Goal: Complete application form

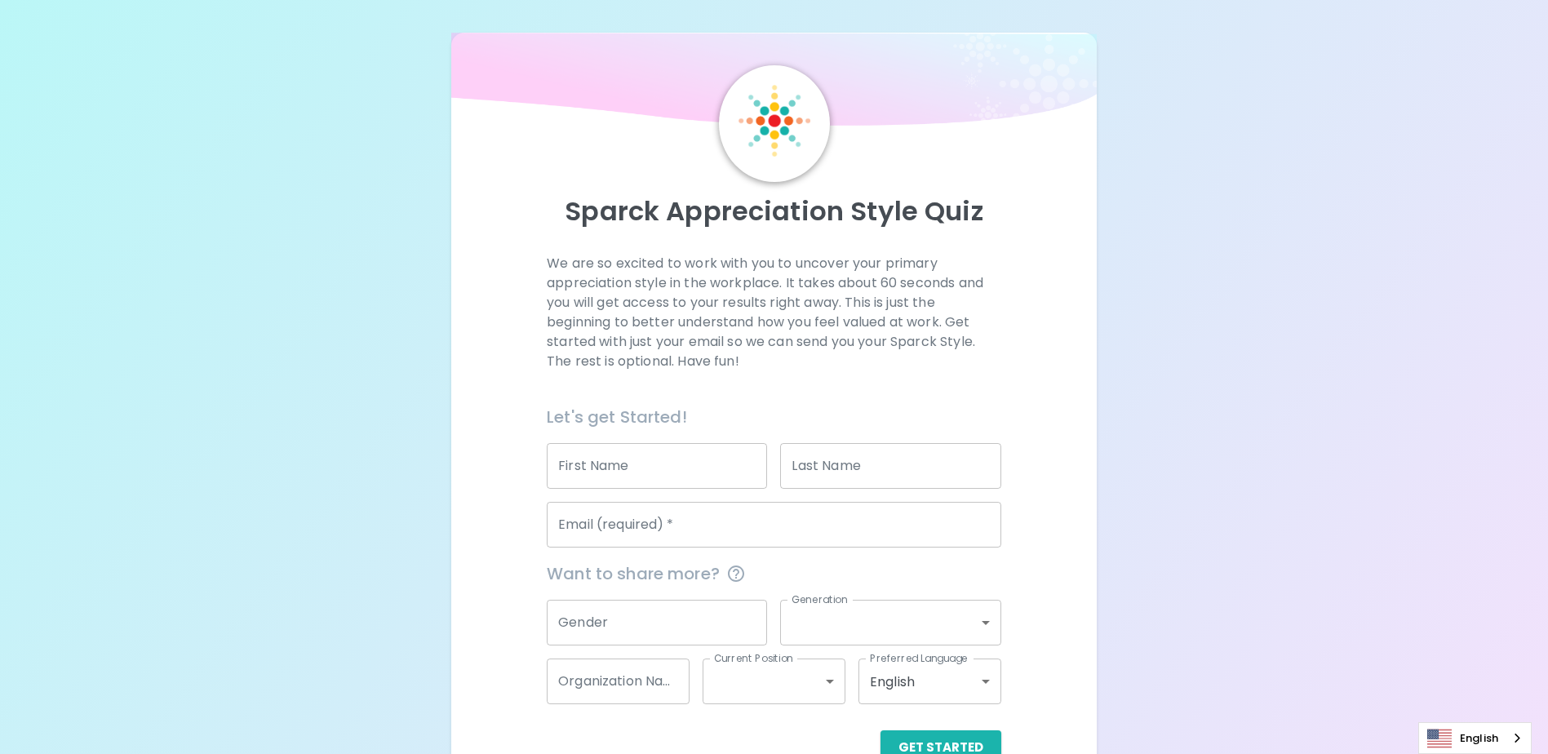
click at [631, 459] on input "First Name" at bounding box center [657, 466] width 220 height 46
type input "[PERSON_NAME]"
click at [863, 470] on input "Last Name" at bounding box center [890, 466] width 220 height 46
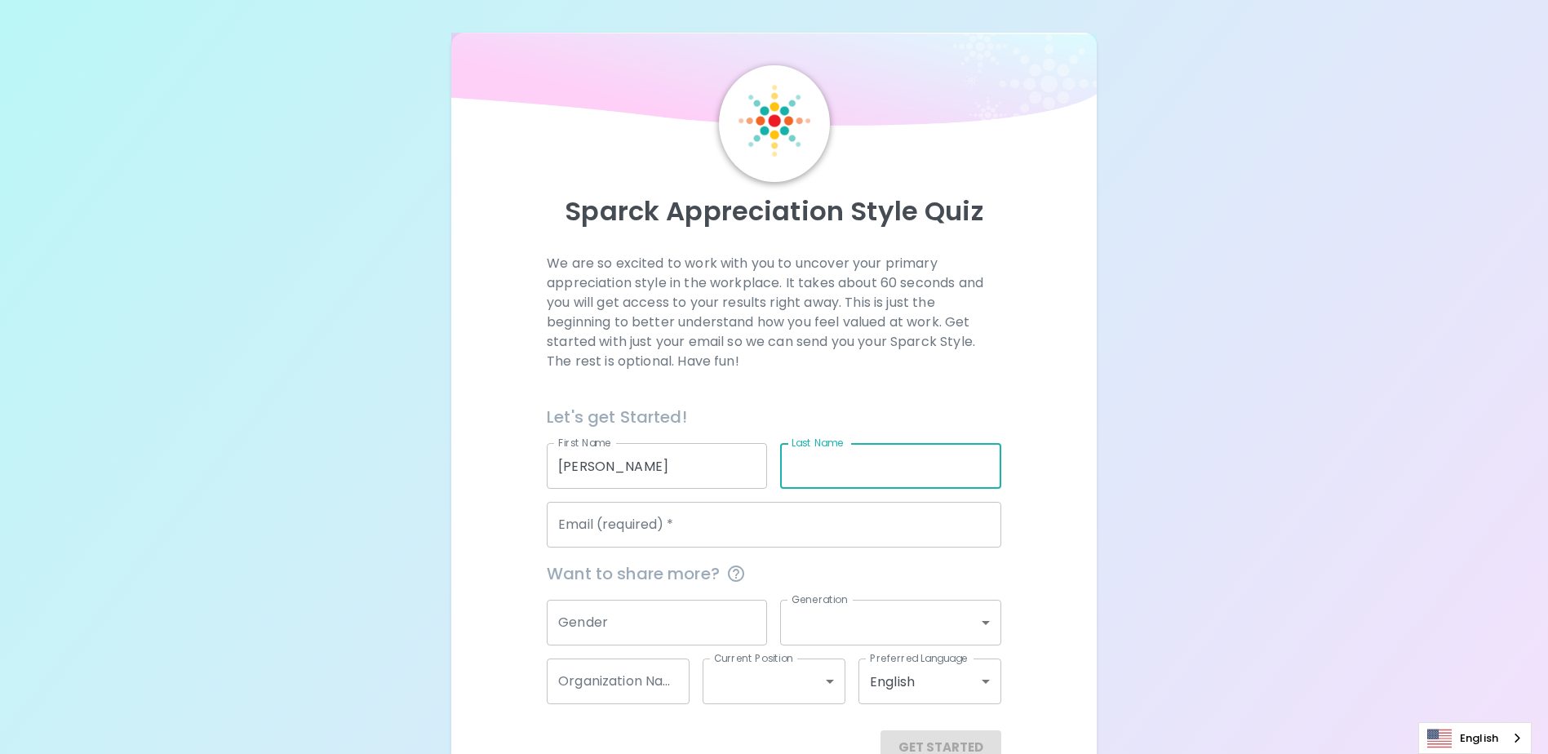
type input "b"
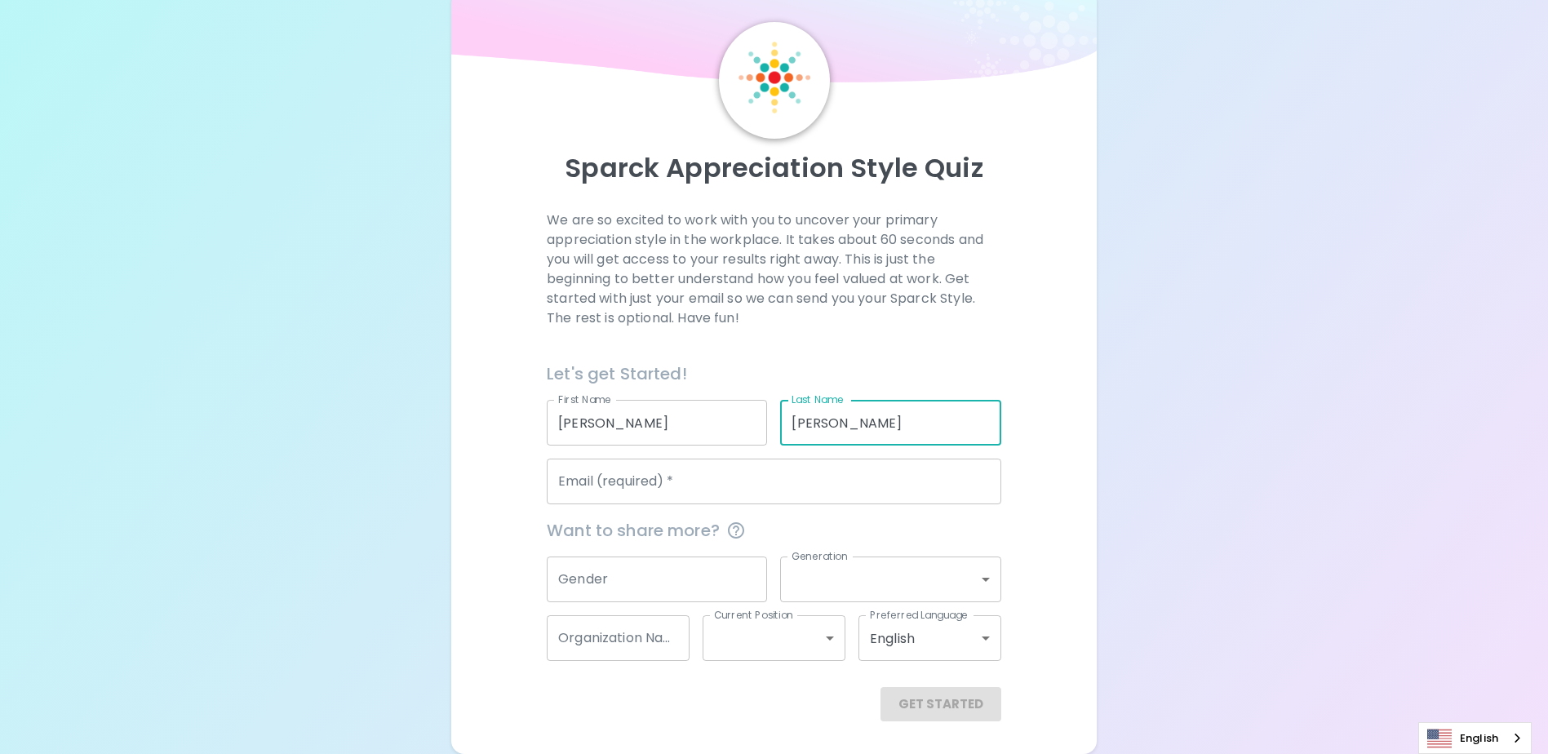
type input "[PERSON_NAME]"
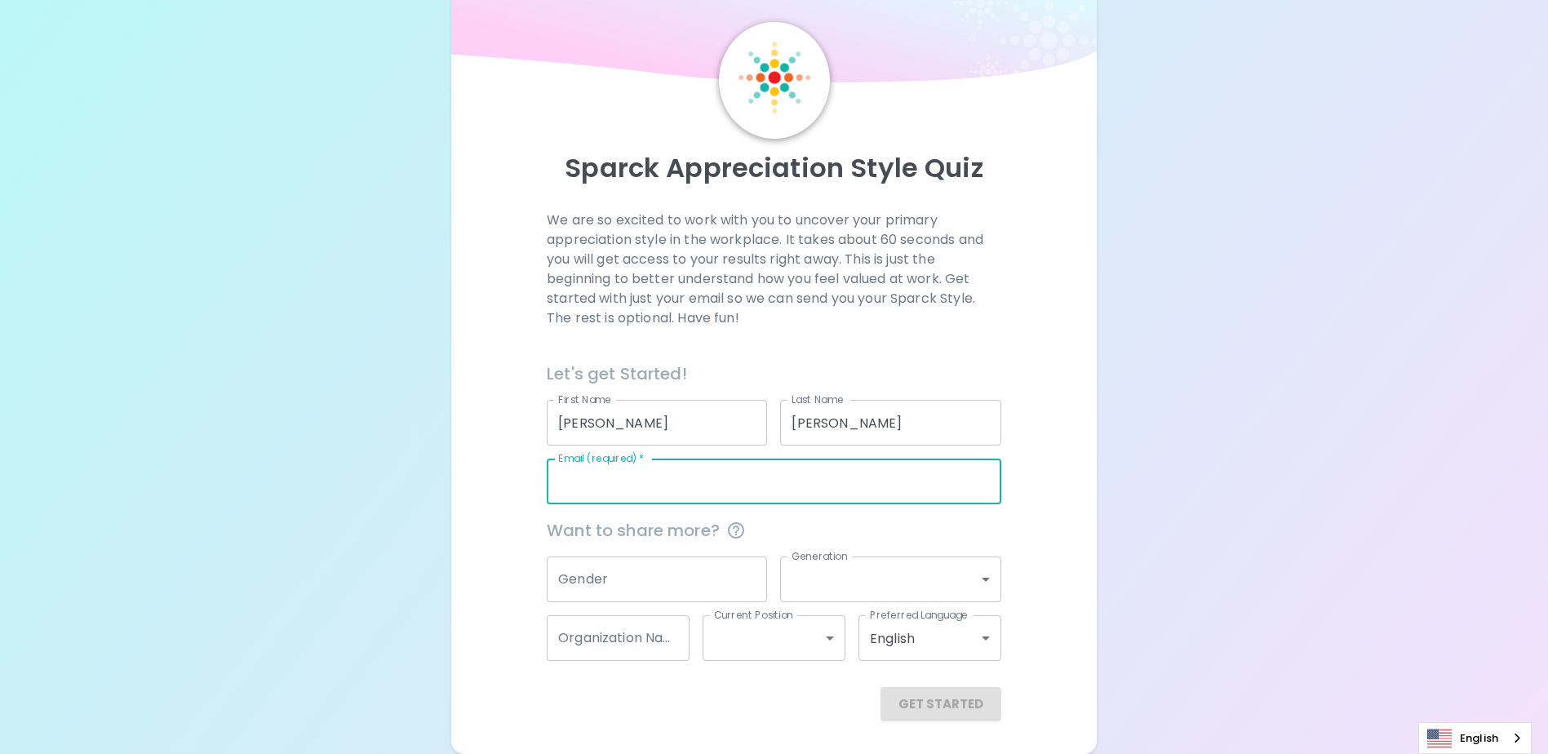
click at [732, 490] on input "Email (required)   *" at bounding box center [774, 482] width 454 height 46
type input "[PERSON_NAME][EMAIL_ADDRESS][PERSON_NAME][DOMAIN_NAME]"
type input "Water and Land Resources Department, [GEOGRAPHIC_DATA]"
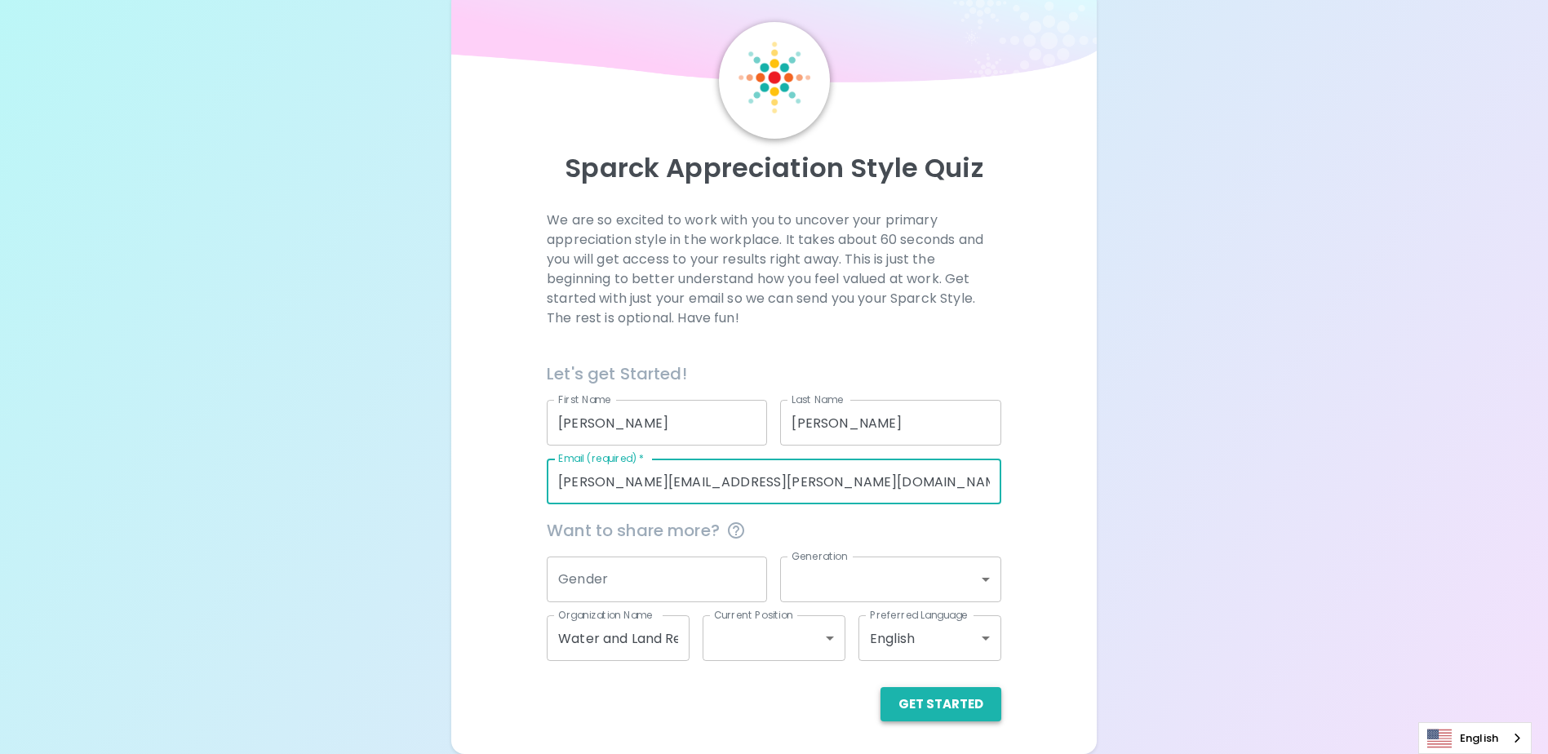
click at [930, 706] on button "Get Started" at bounding box center [940, 704] width 121 height 34
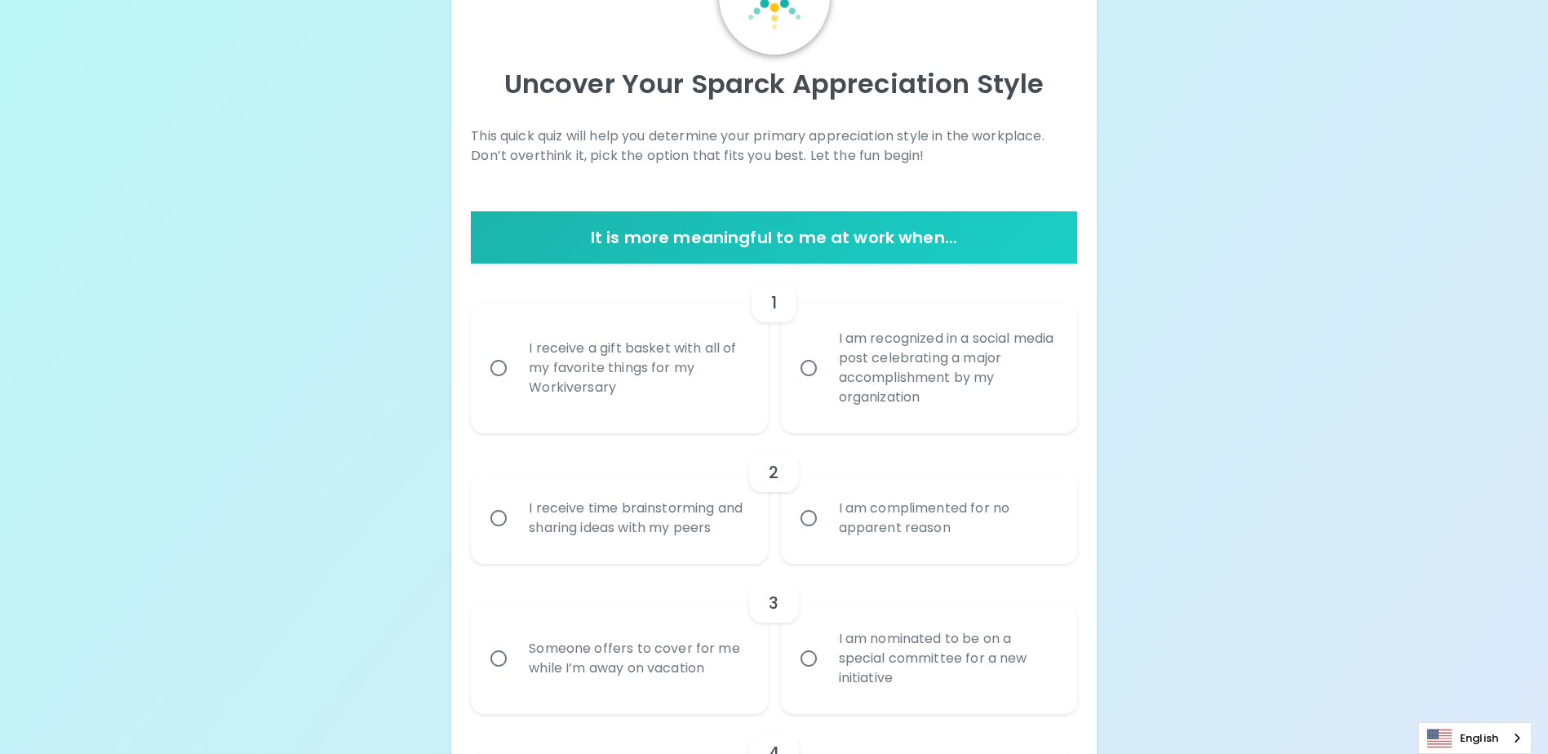
scroll to position [125, 0]
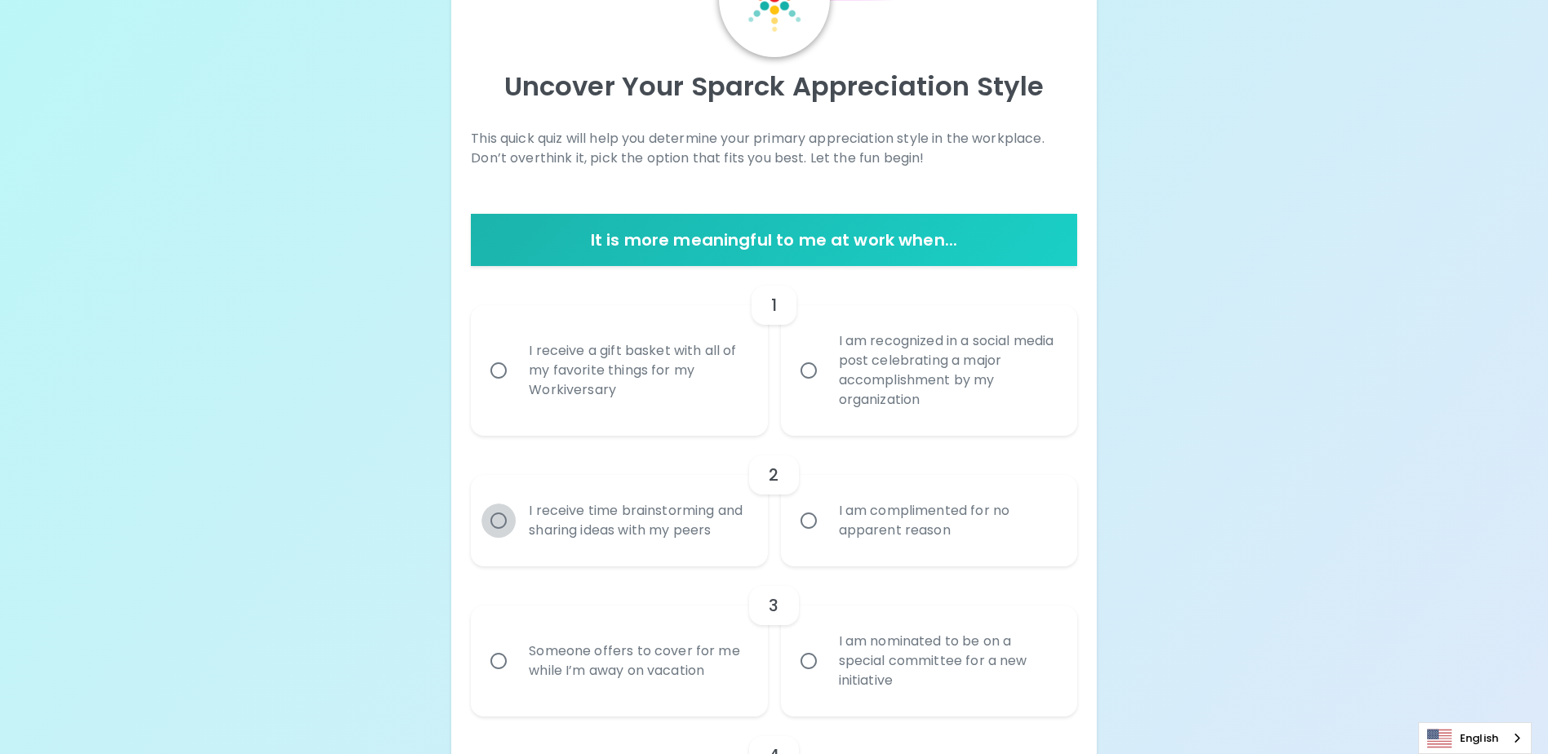
drag, startPoint x: 499, startPoint y: 530, endPoint x: 505, endPoint y: 535, distance: 8.7
click at [499, 530] on input "I receive time brainstorming and sharing ideas with my peers" at bounding box center [498, 520] width 34 height 34
radio input "true"
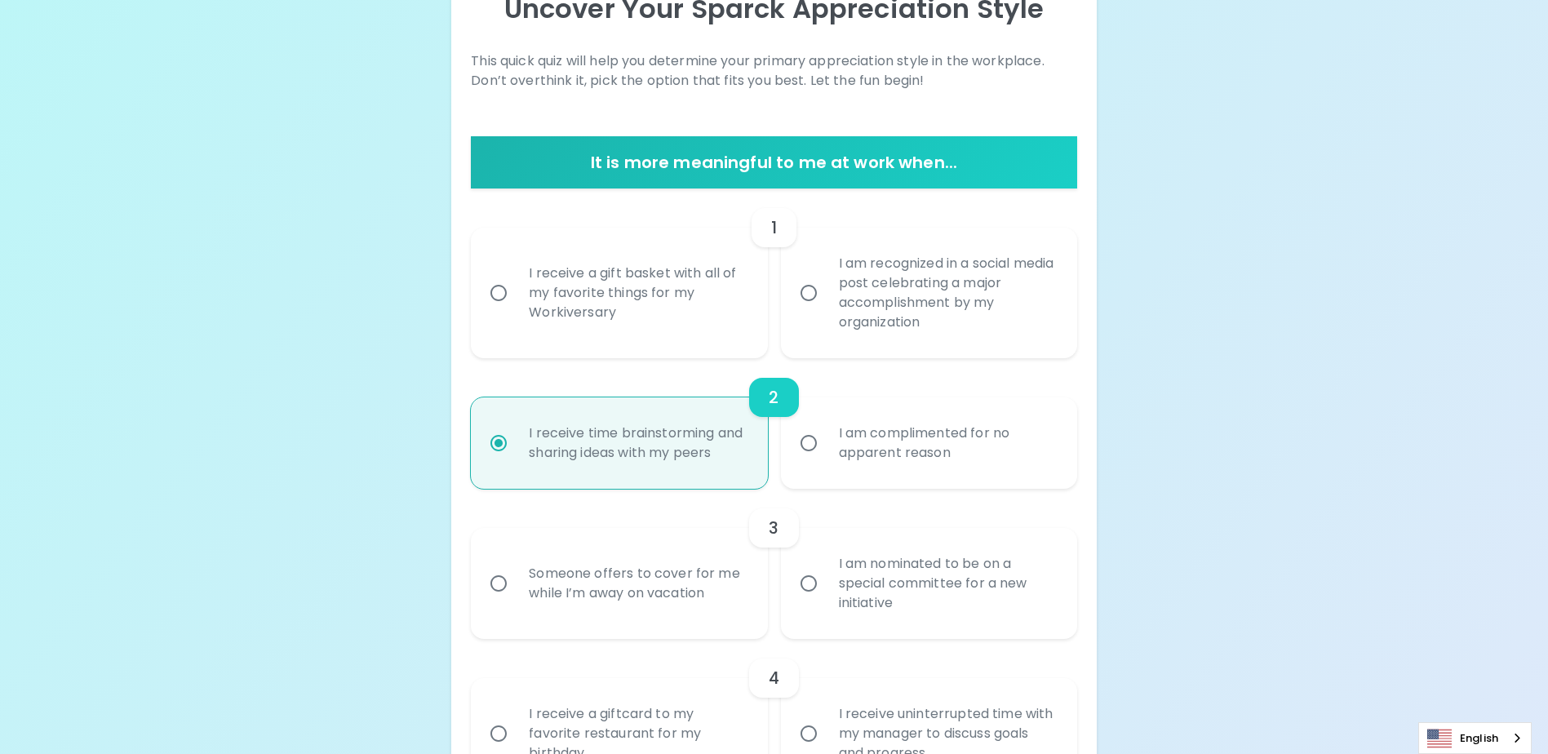
scroll to position [255, 0]
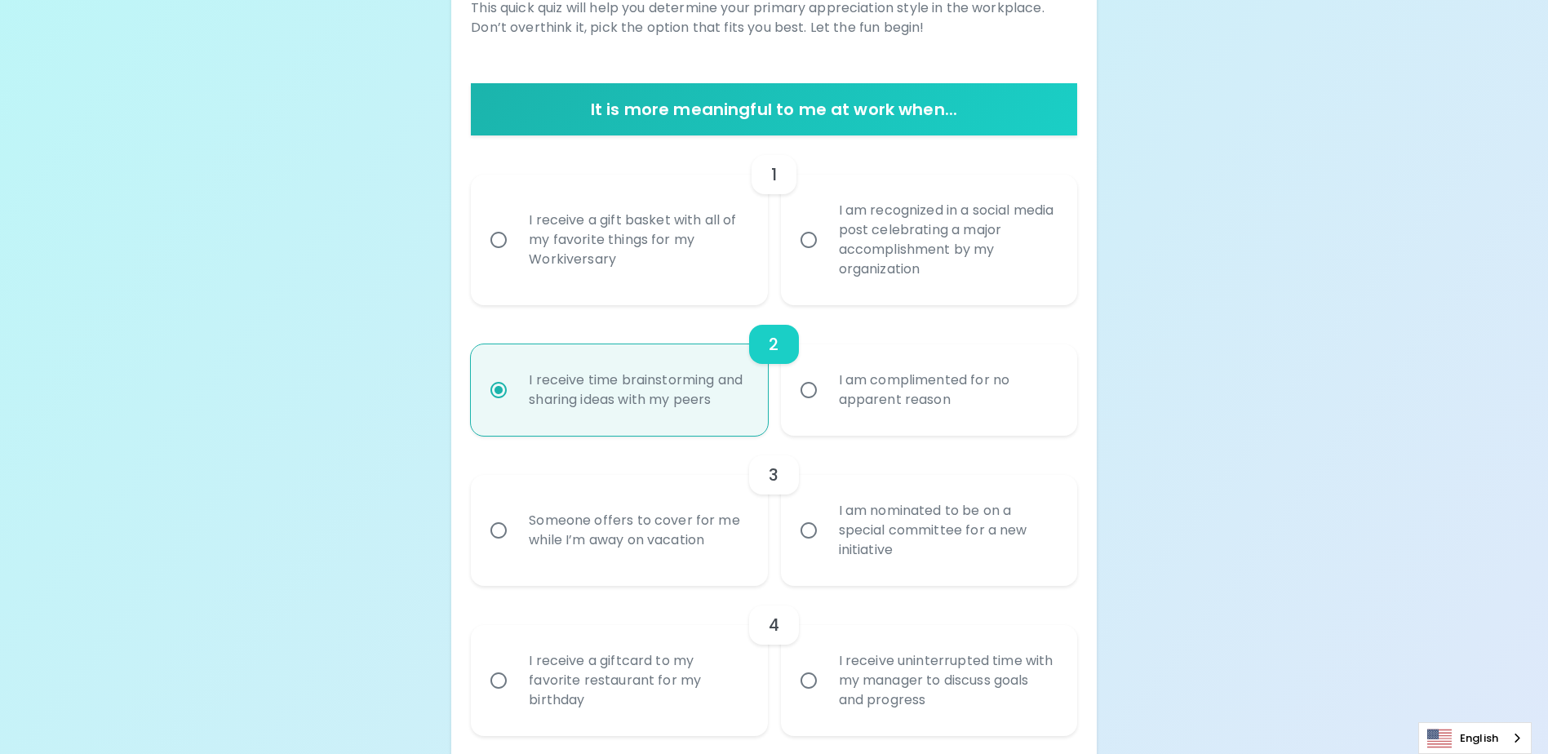
click at [495, 240] on input "I receive a gift basket with all of my favorite things for my Workiversary" at bounding box center [498, 240] width 34 height 34
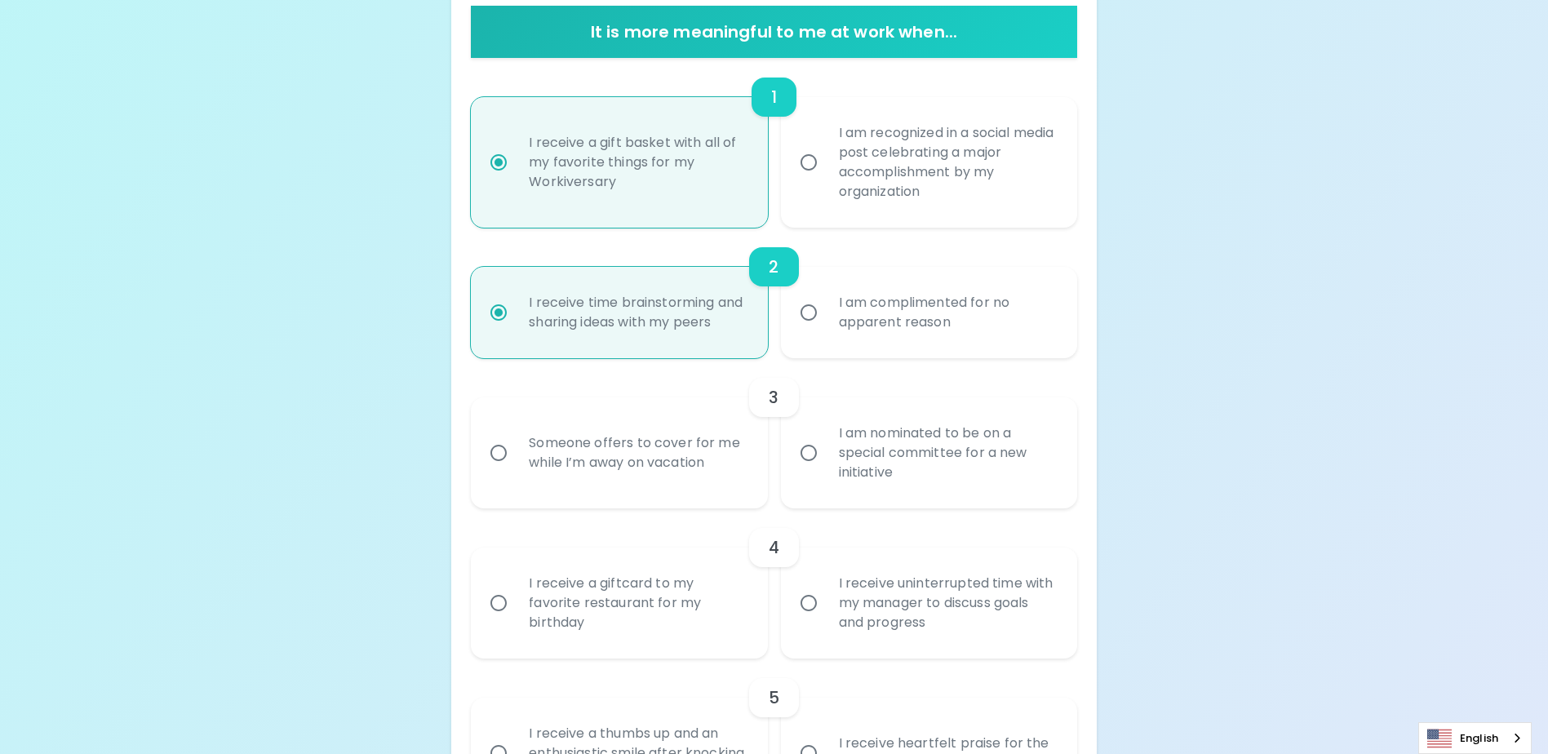
scroll to position [386, 0]
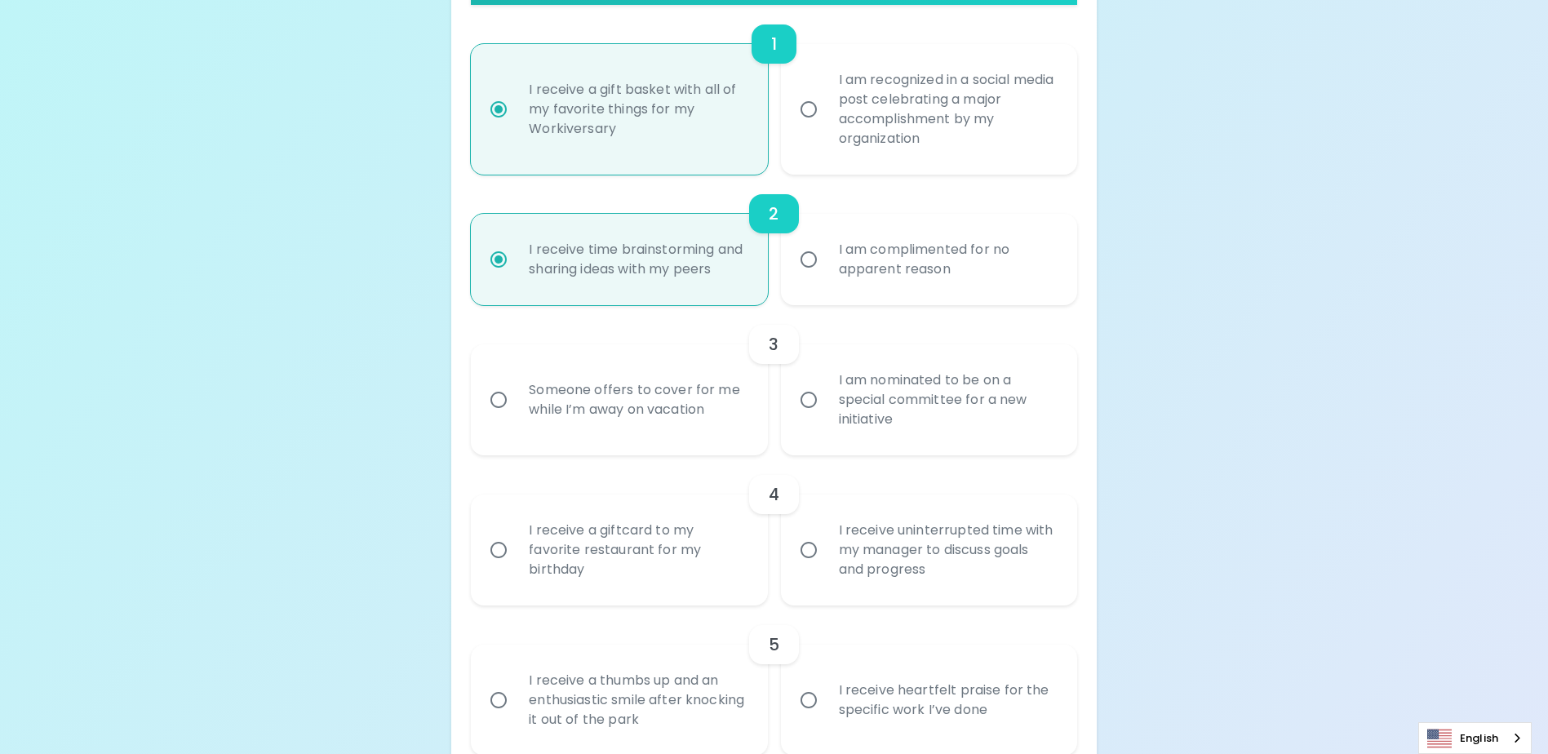
radio input "true"
click at [500, 417] on input "Someone offers to cover for me while I’m away on vacation" at bounding box center [498, 400] width 34 height 34
radio input "true"
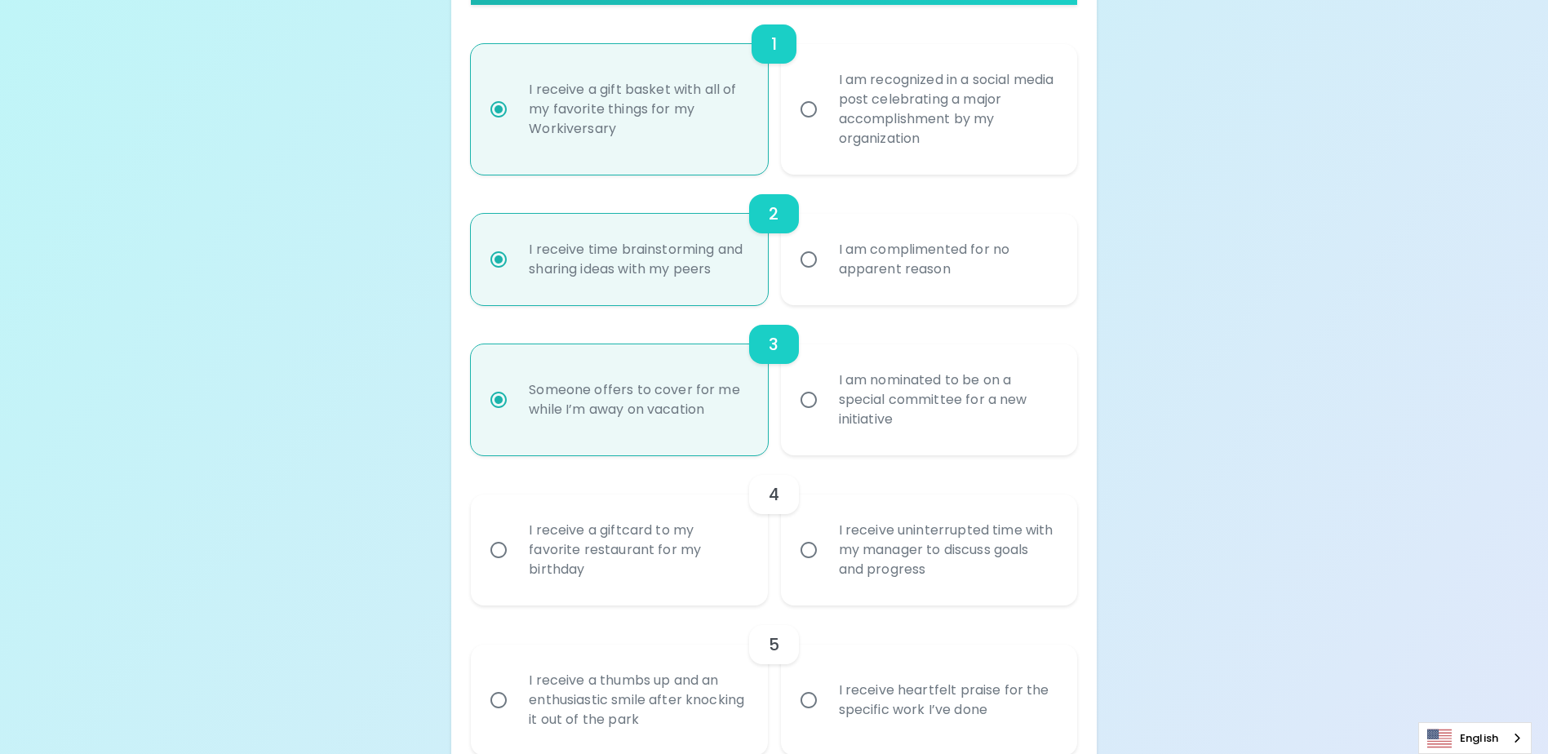
scroll to position [516, 0]
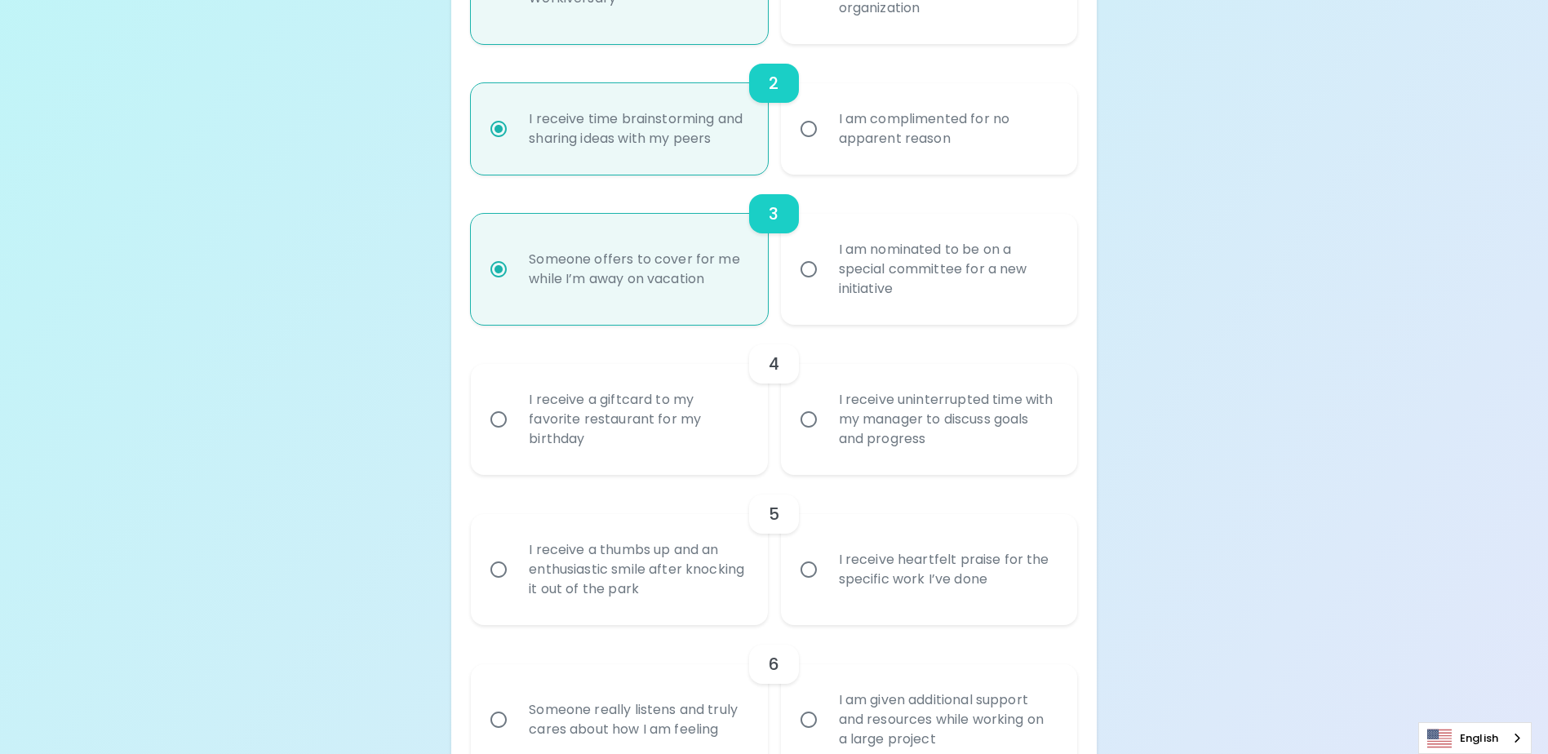
radio input "true"
click at [807, 436] on input "I receive uninterrupted time with my manager to discuss goals and progress" at bounding box center [808, 419] width 34 height 34
radio input "false"
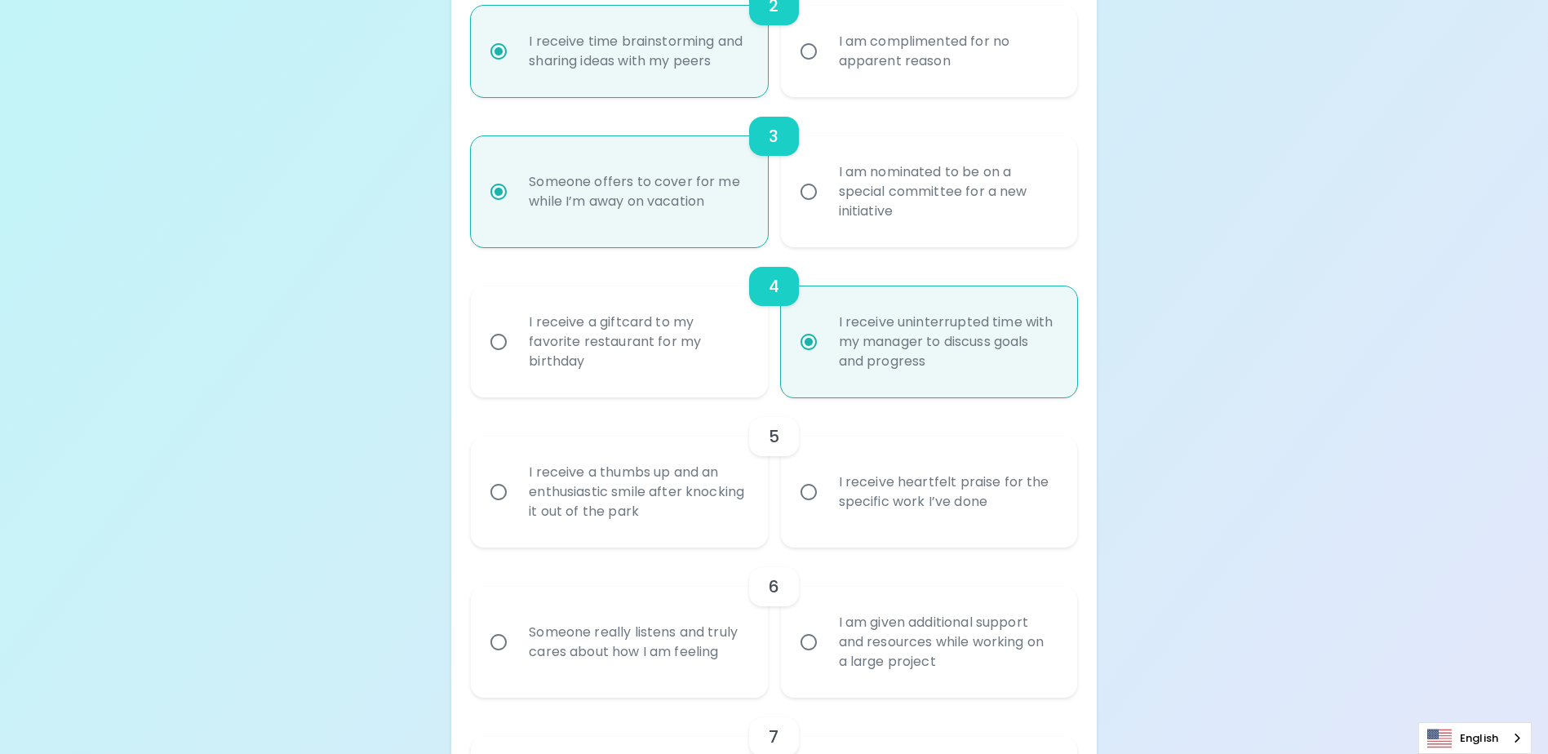
scroll to position [647, 0]
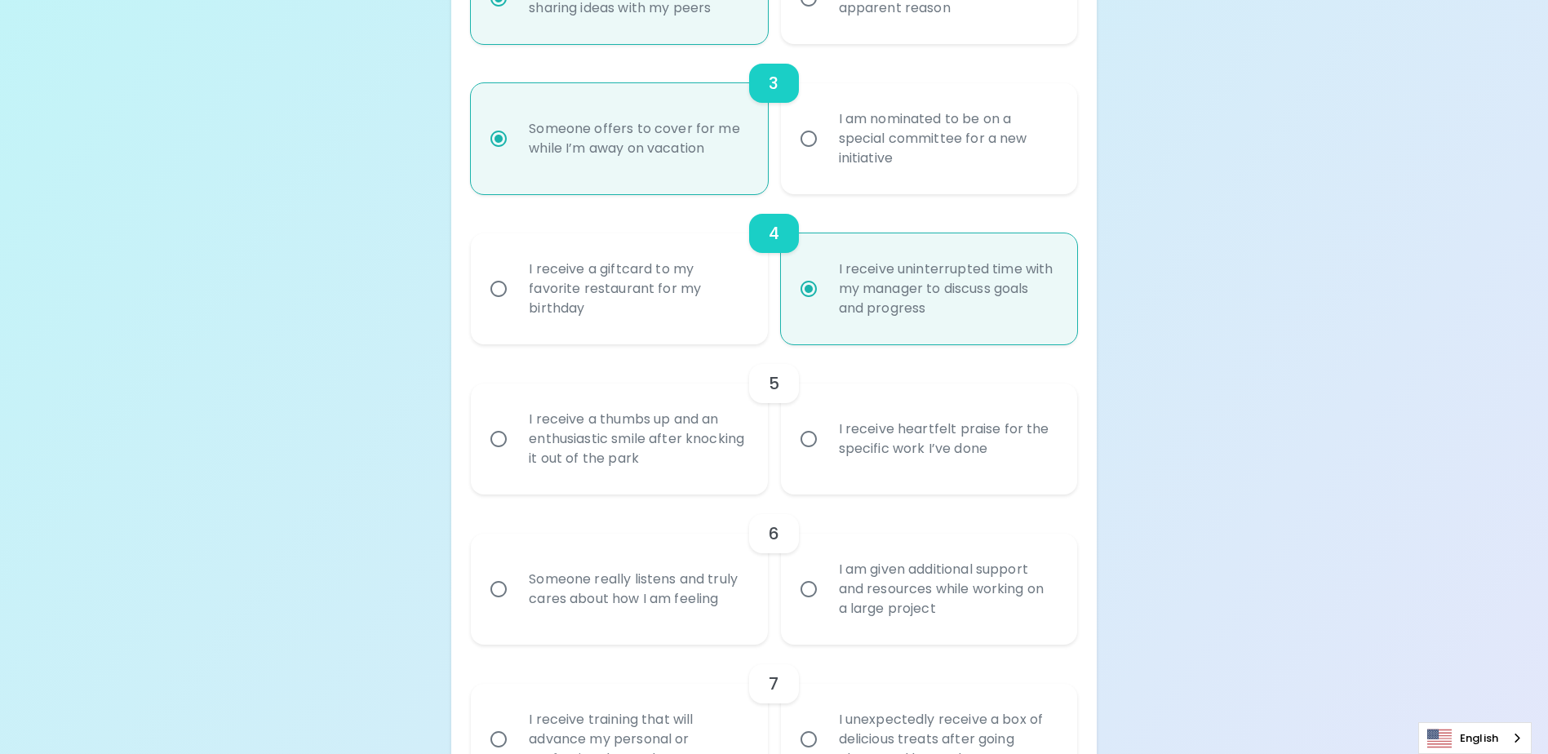
radio input "true"
click at [806, 456] on input "I receive heartfelt praise for the specific work I’ve done" at bounding box center [808, 439] width 34 height 34
radio input "false"
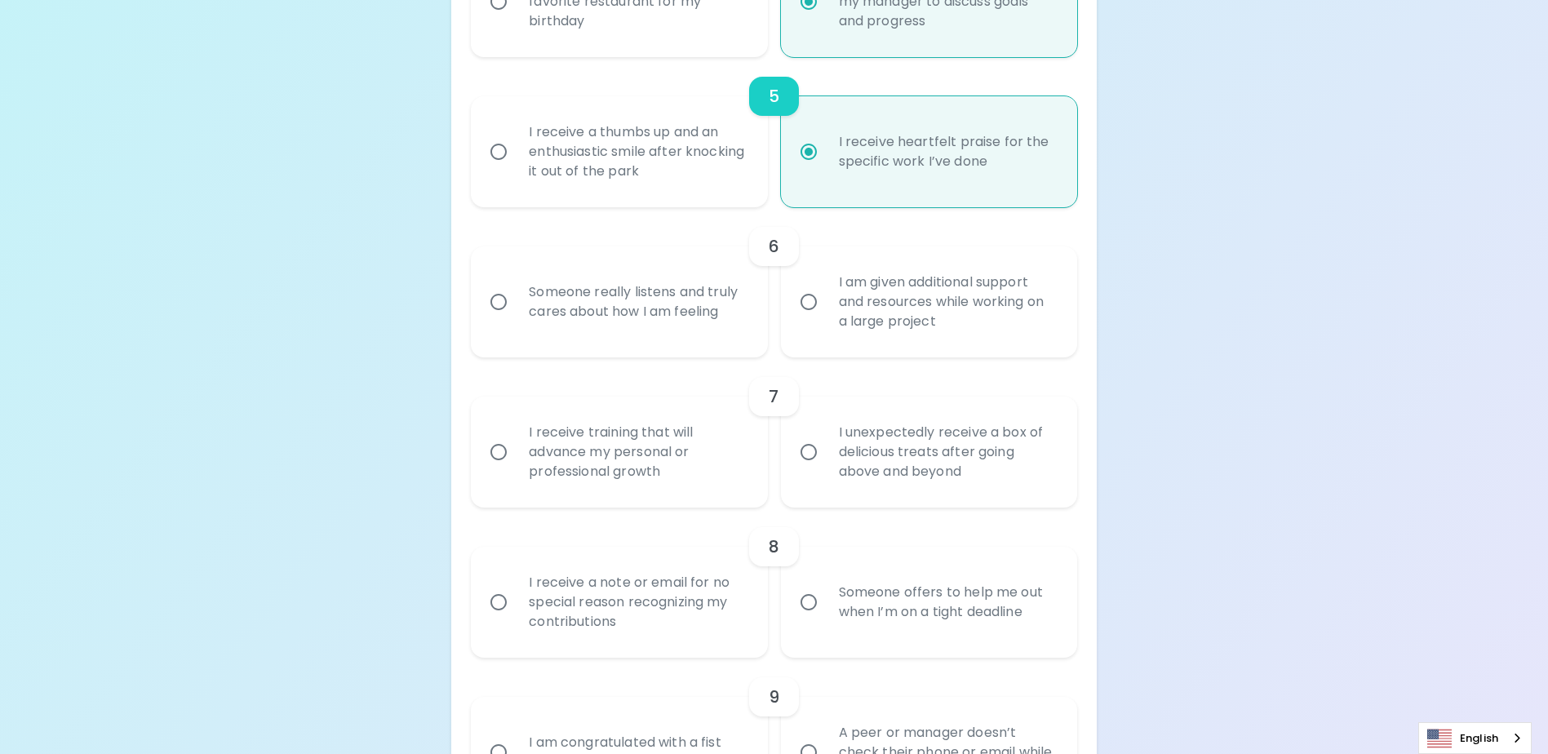
scroll to position [941, 0]
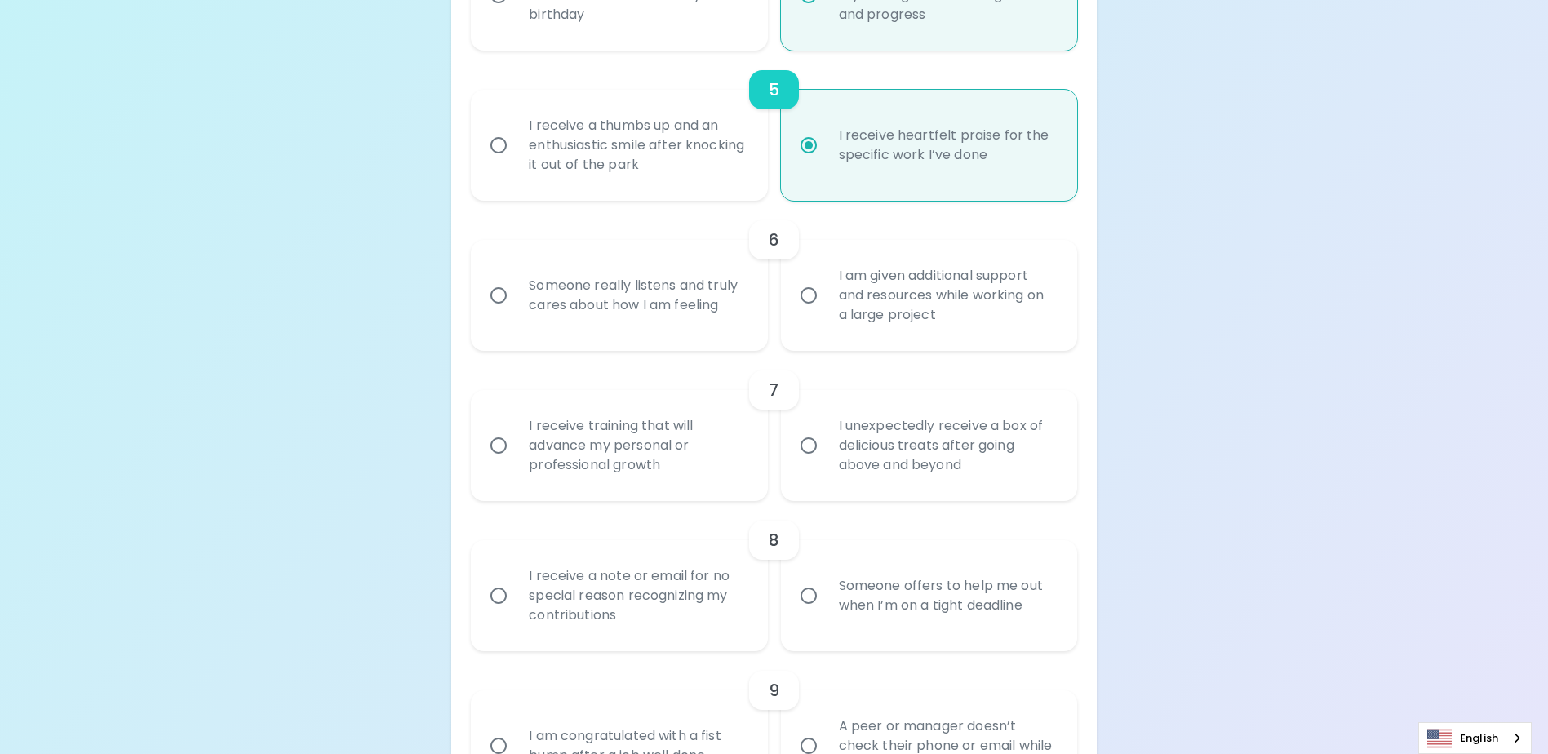
radio input "true"
click at [807, 312] on input "I am given additional support and resources while working on a large project" at bounding box center [808, 295] width 34 height 34
radio input "false"
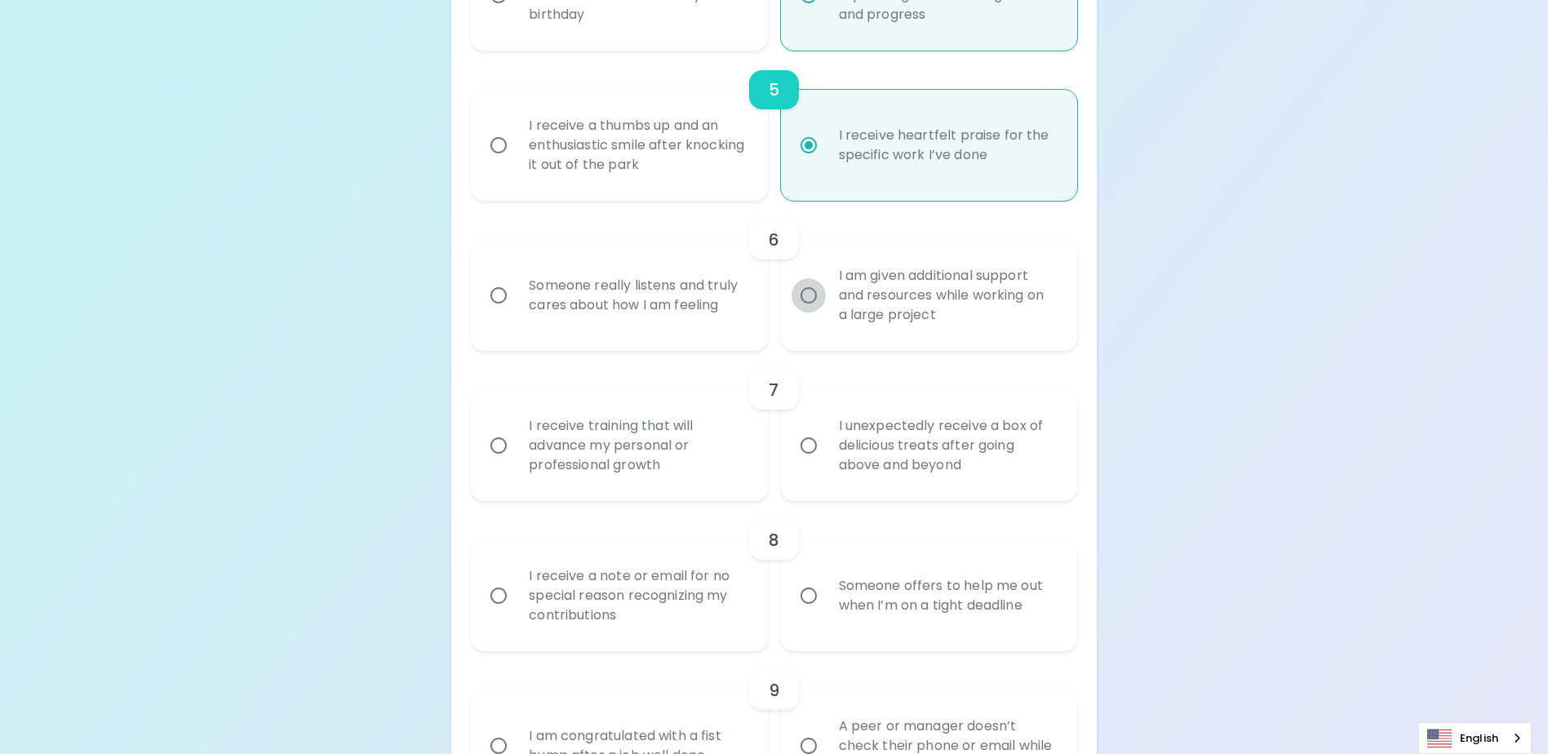
radio input "false"
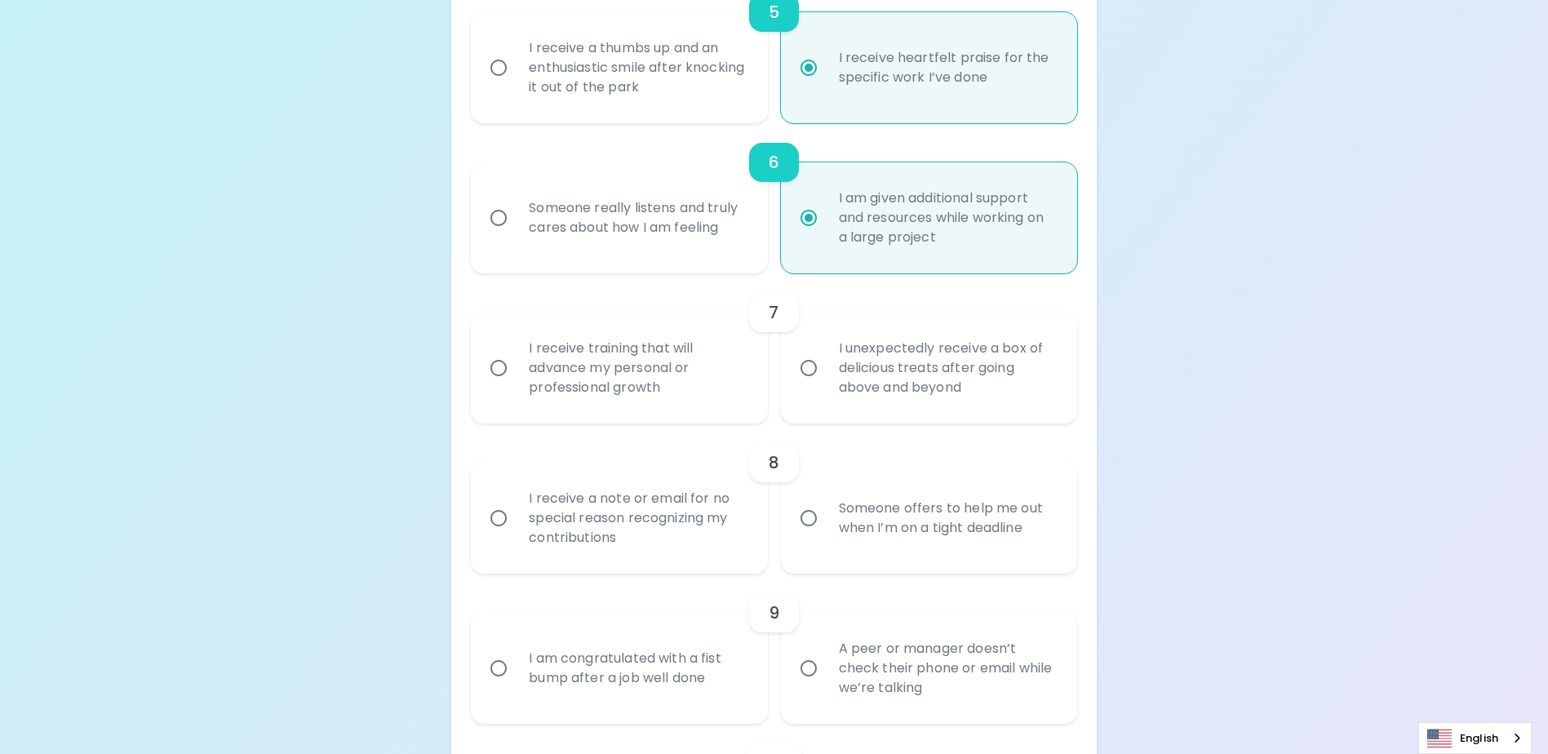
scroll to position [1071, 0]
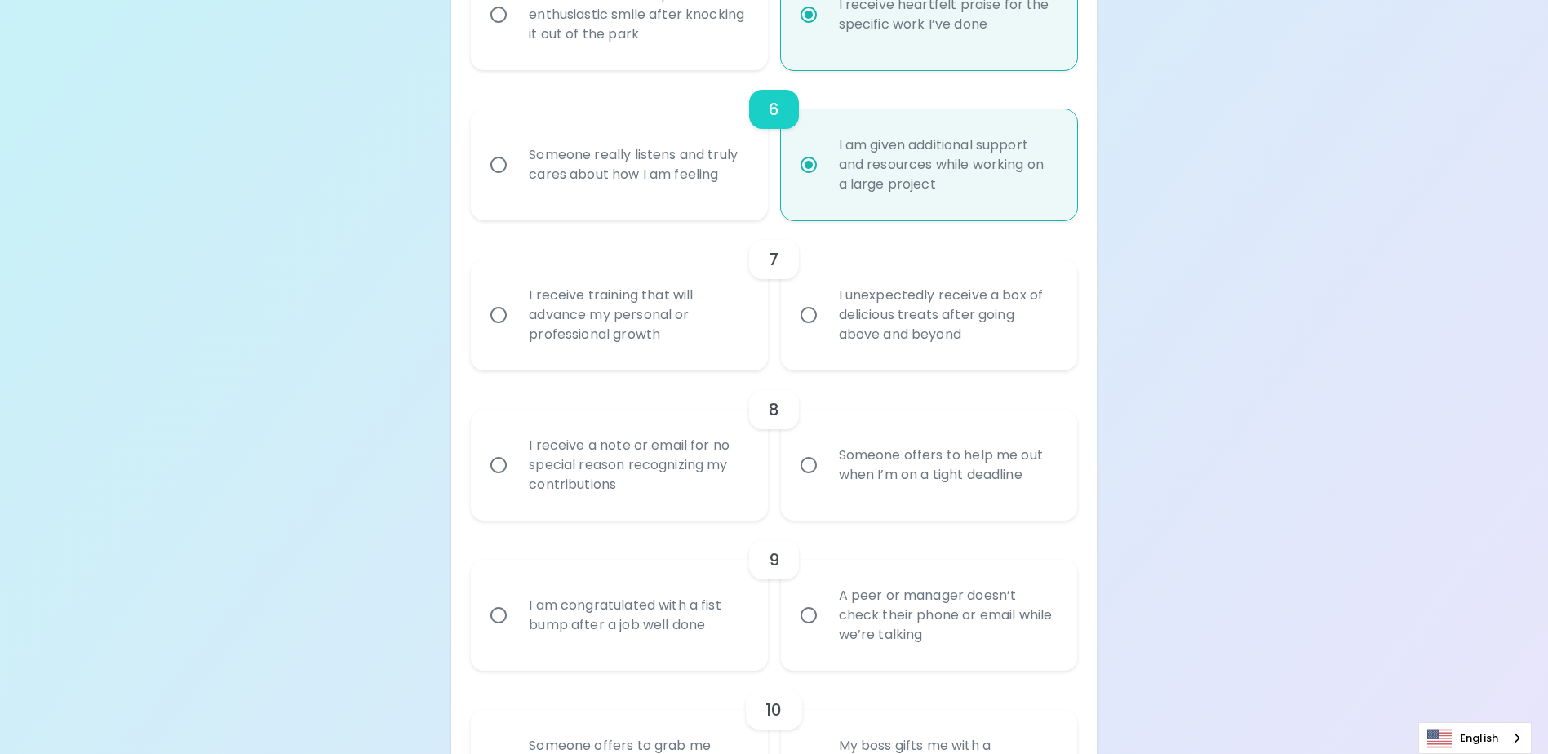
radio input "true"
click at [497, 332] on input "I receive training that will advance my personal or professional growth" at bounding box center [498, 315] width 34 height 34
radio input "false"
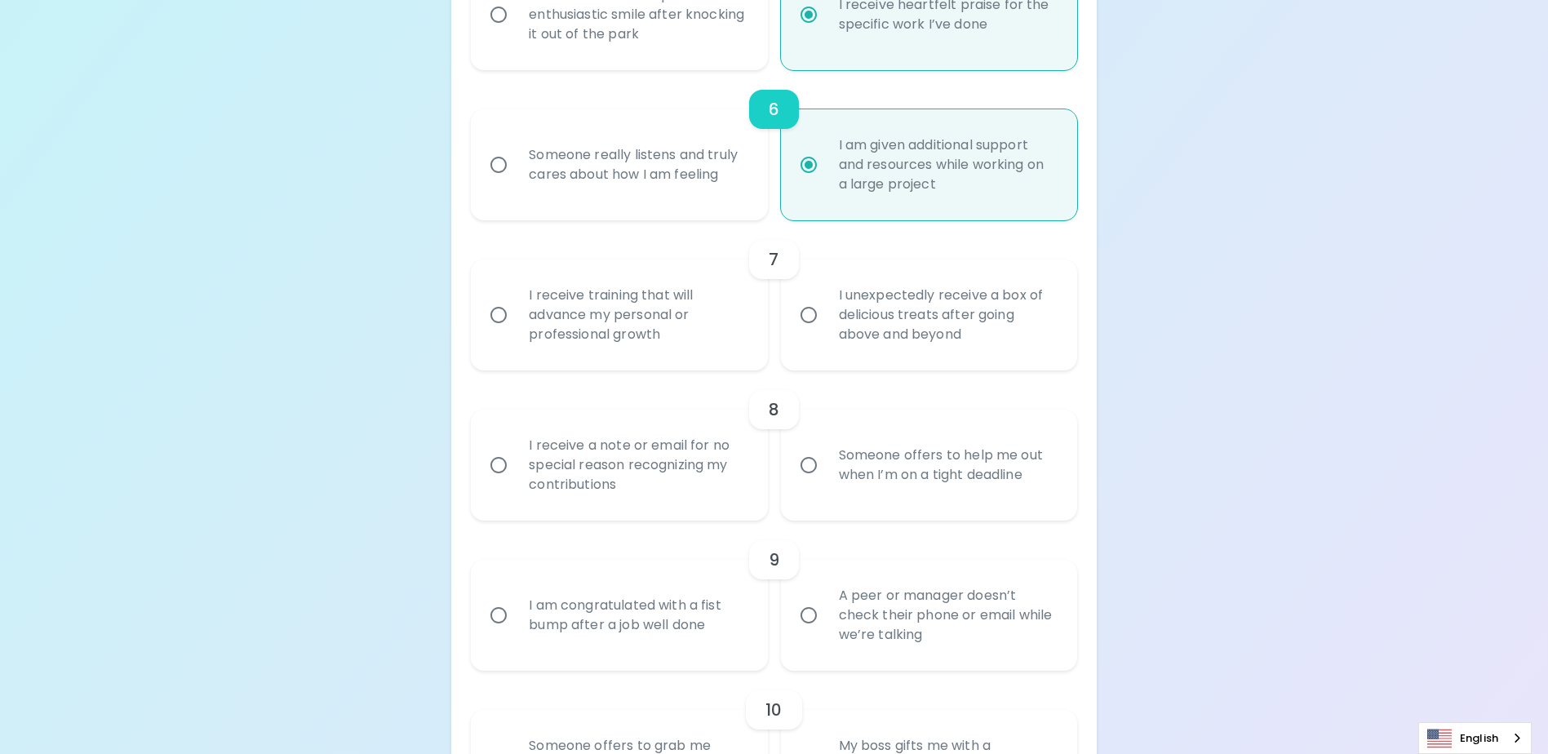
radio input "false"
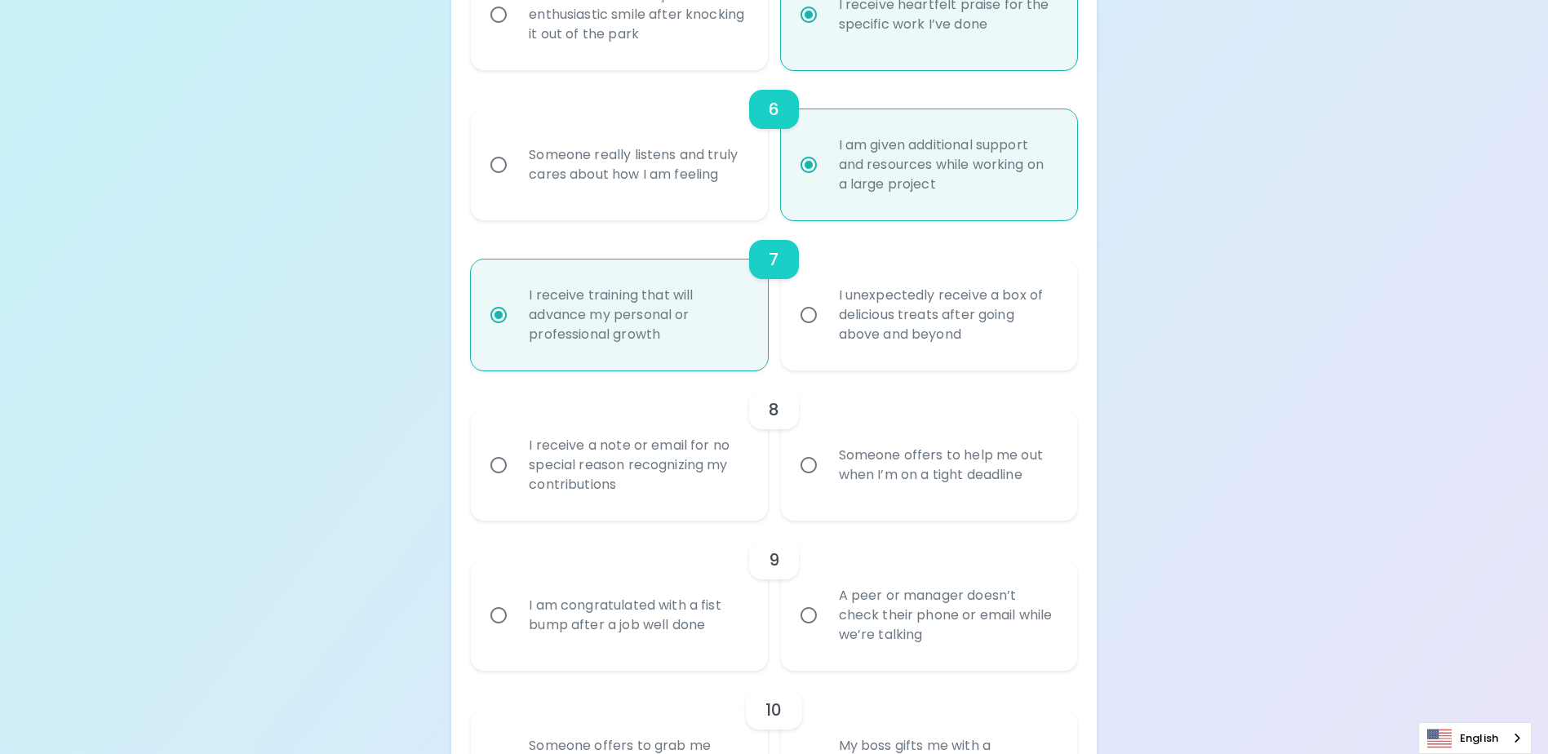
scroll to position [1202, 0]
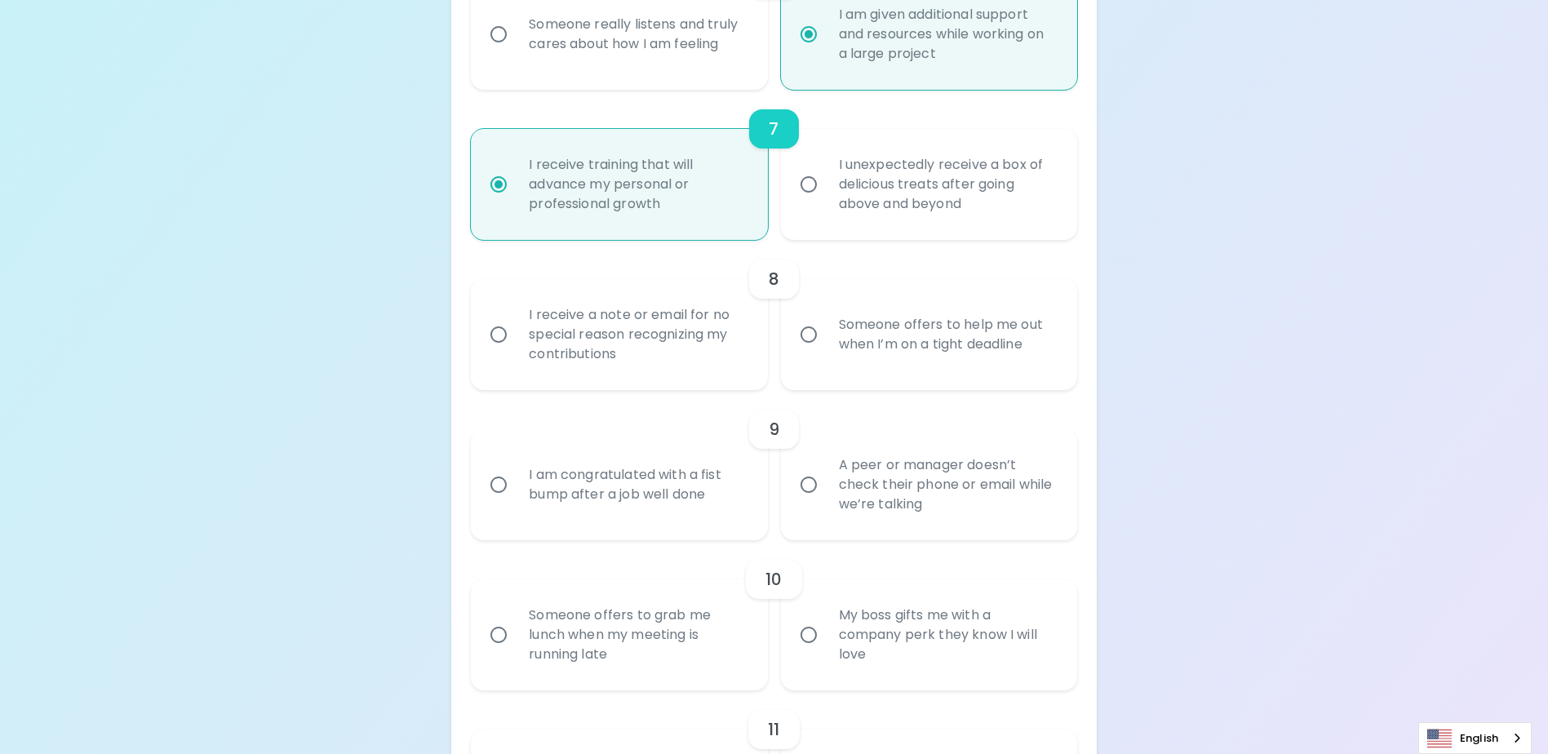
radio input "true"
click at [809, 352] on input "Someone offers to help me out when I’m on a tight deadline" at bounding box center [808, 334] width 34 height 34
radio input "false"
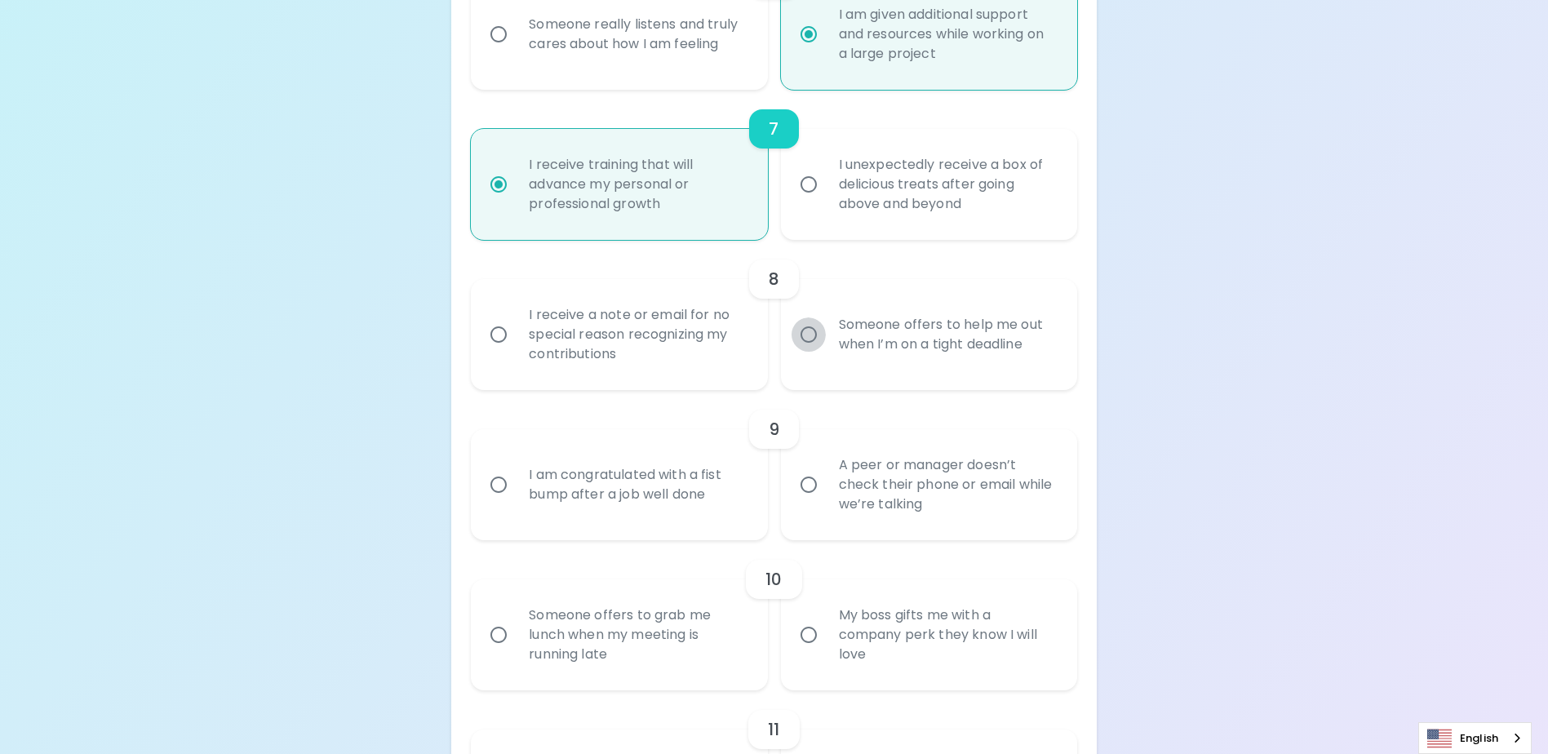
radio input "false"
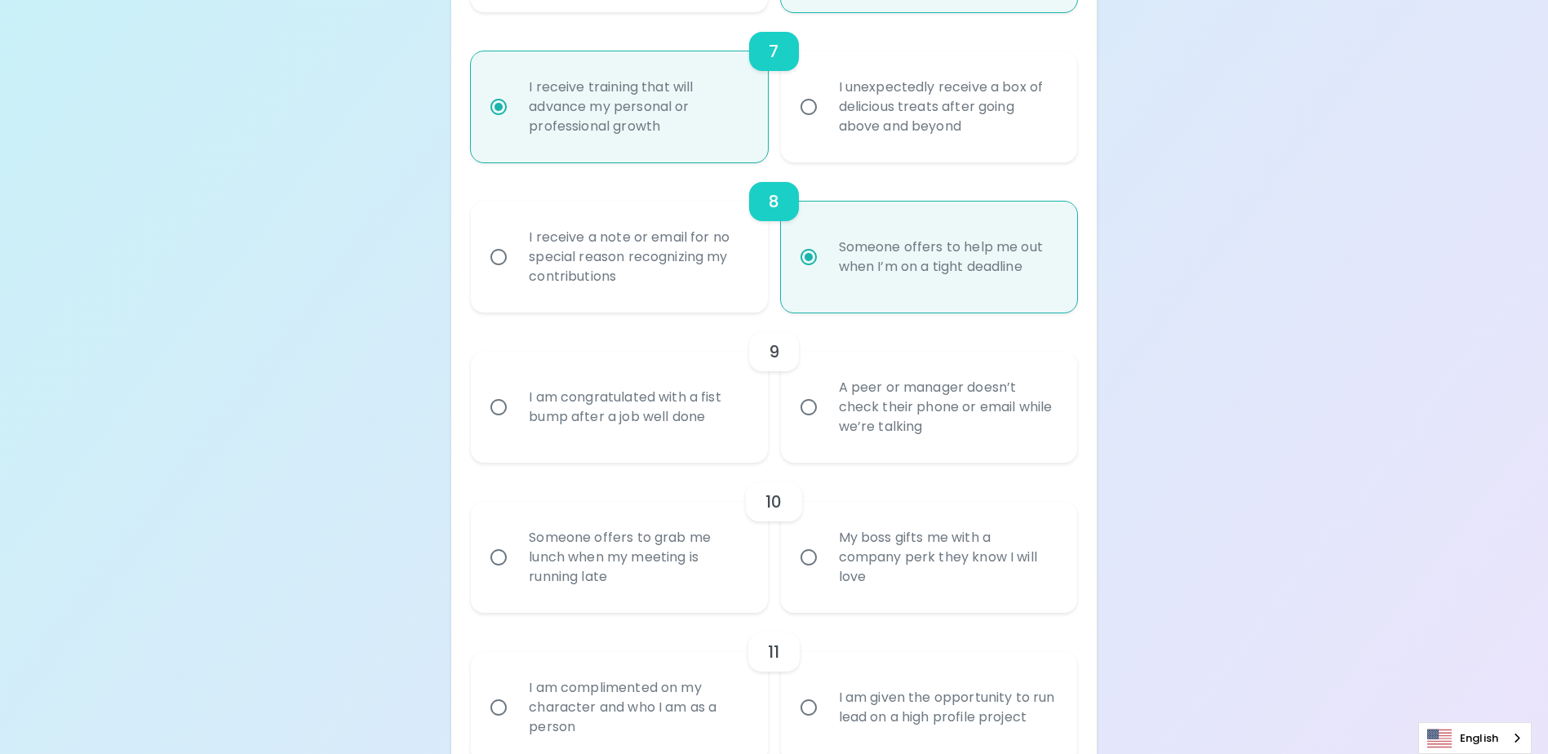
scroll to position [1332, 0]
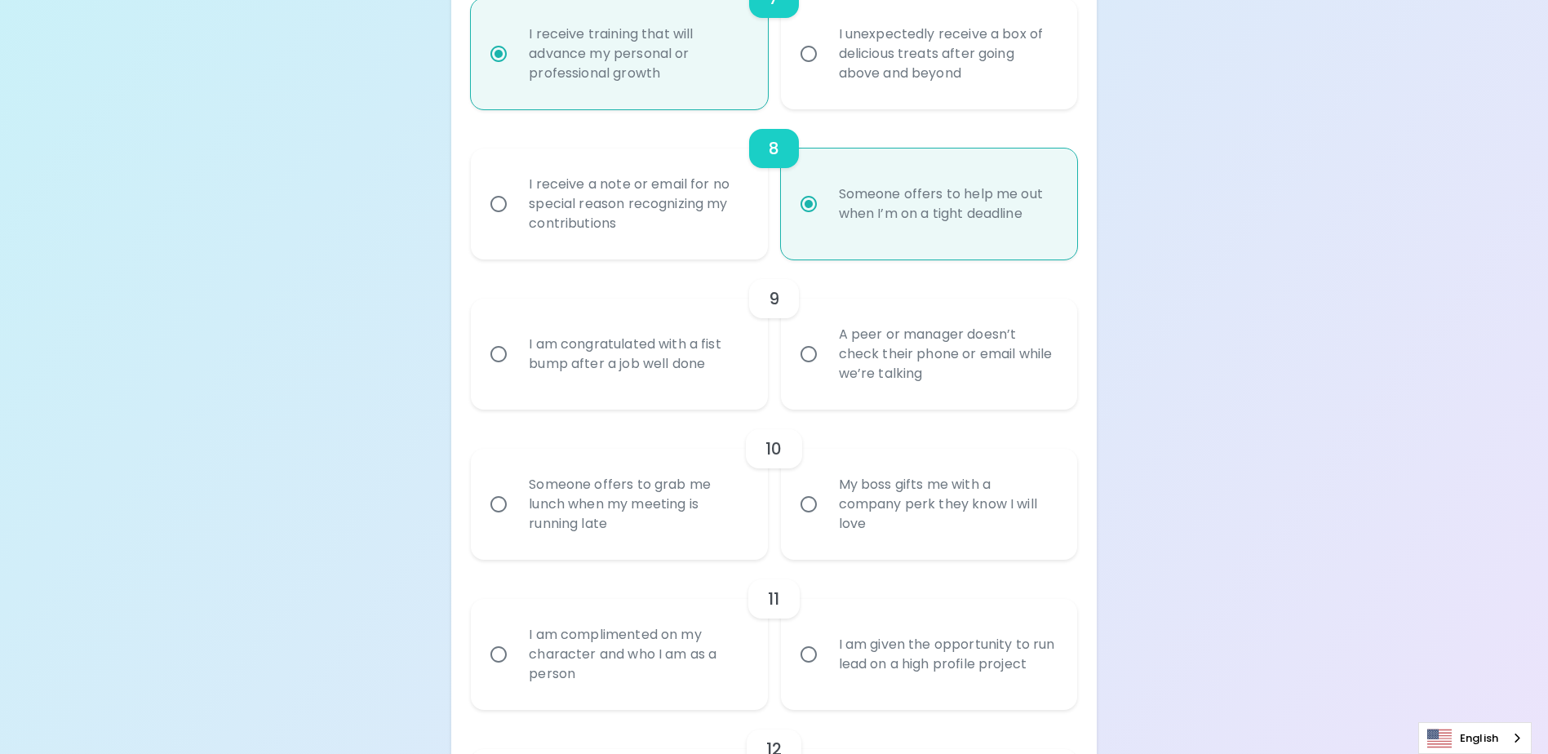
radio input "true"
click at [501, 371] on input "I am congratulated with a fist bump after a job well done" at bounding box center [498, 354] width 34 height 34
radio input "false"
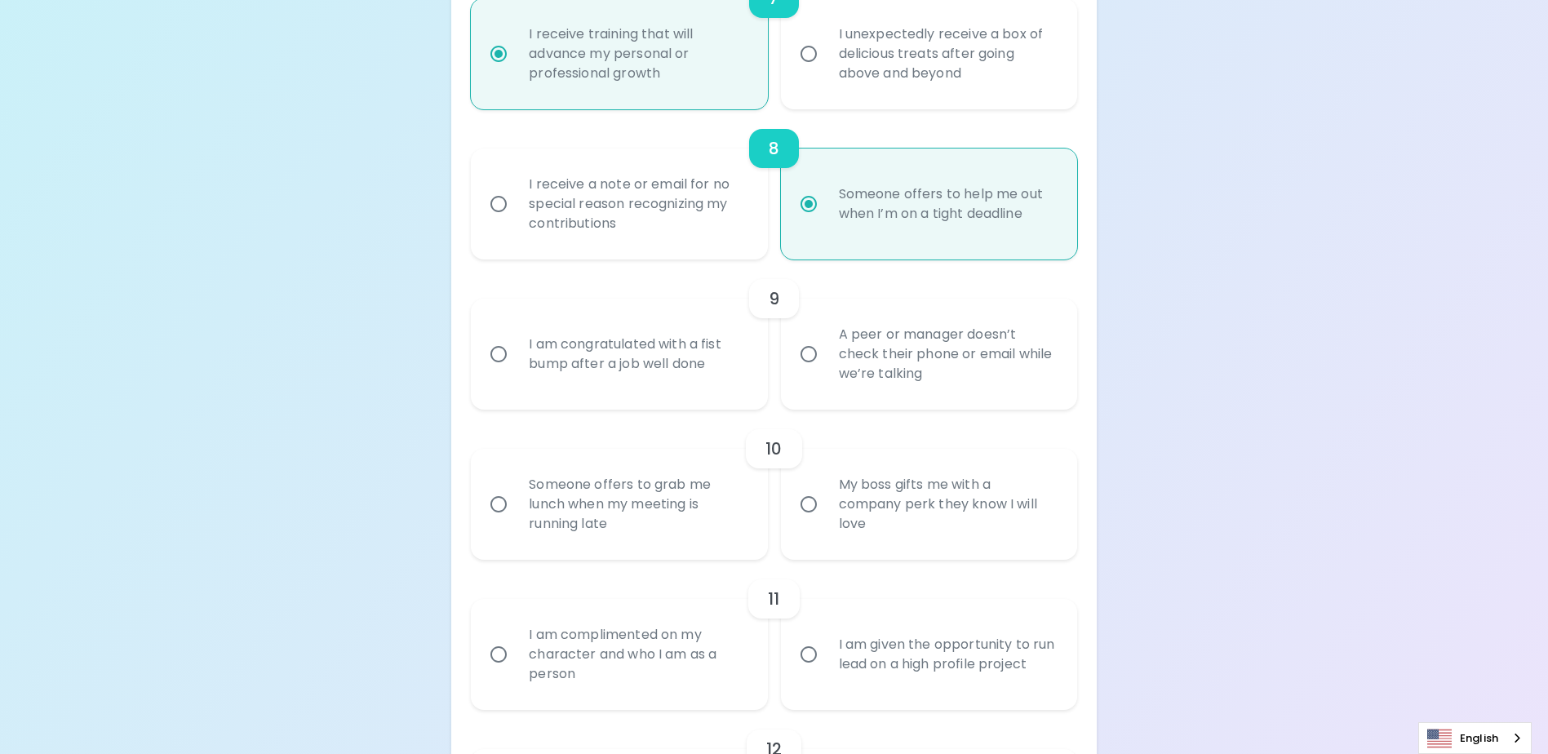
radio input "false"
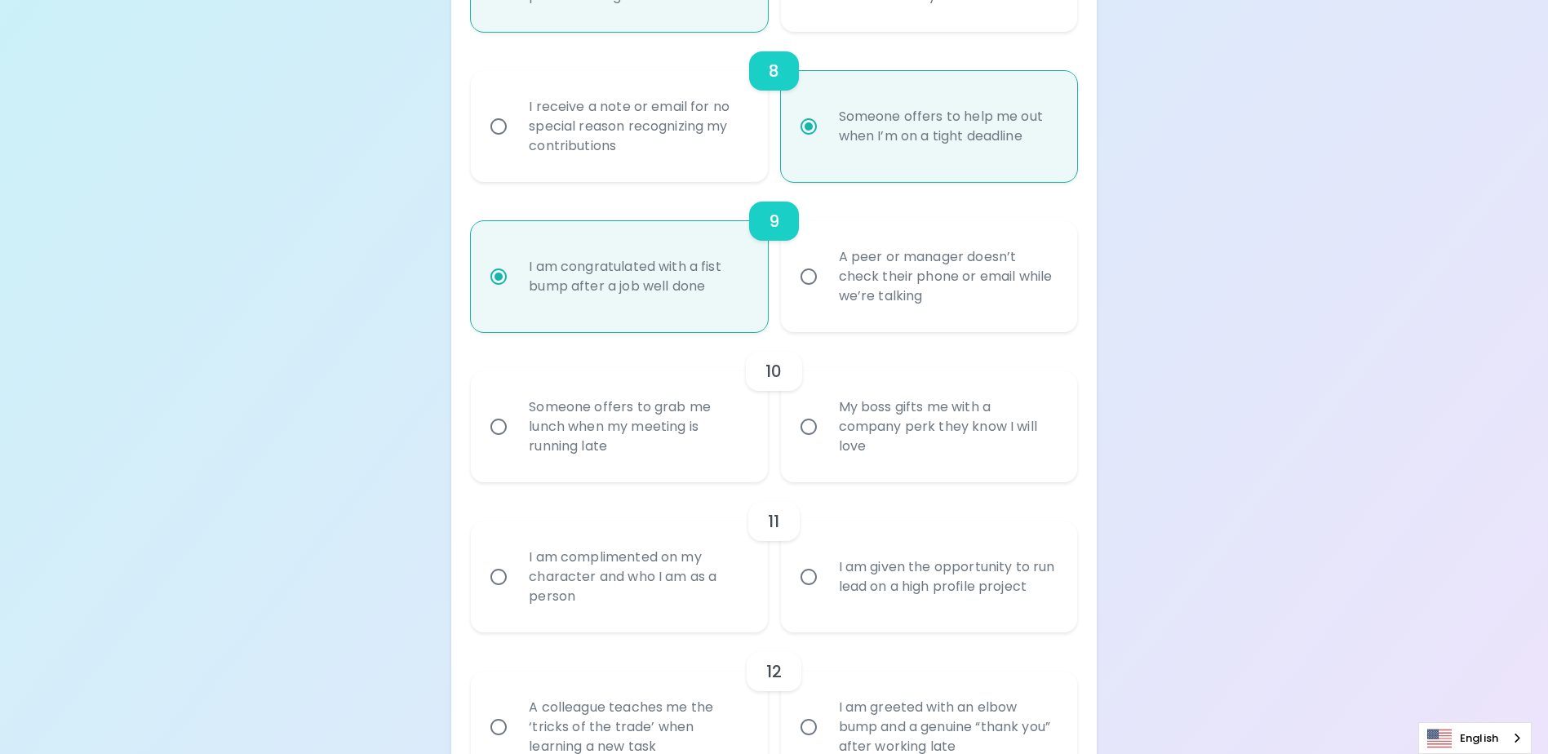
scroll to position [1463, 0]
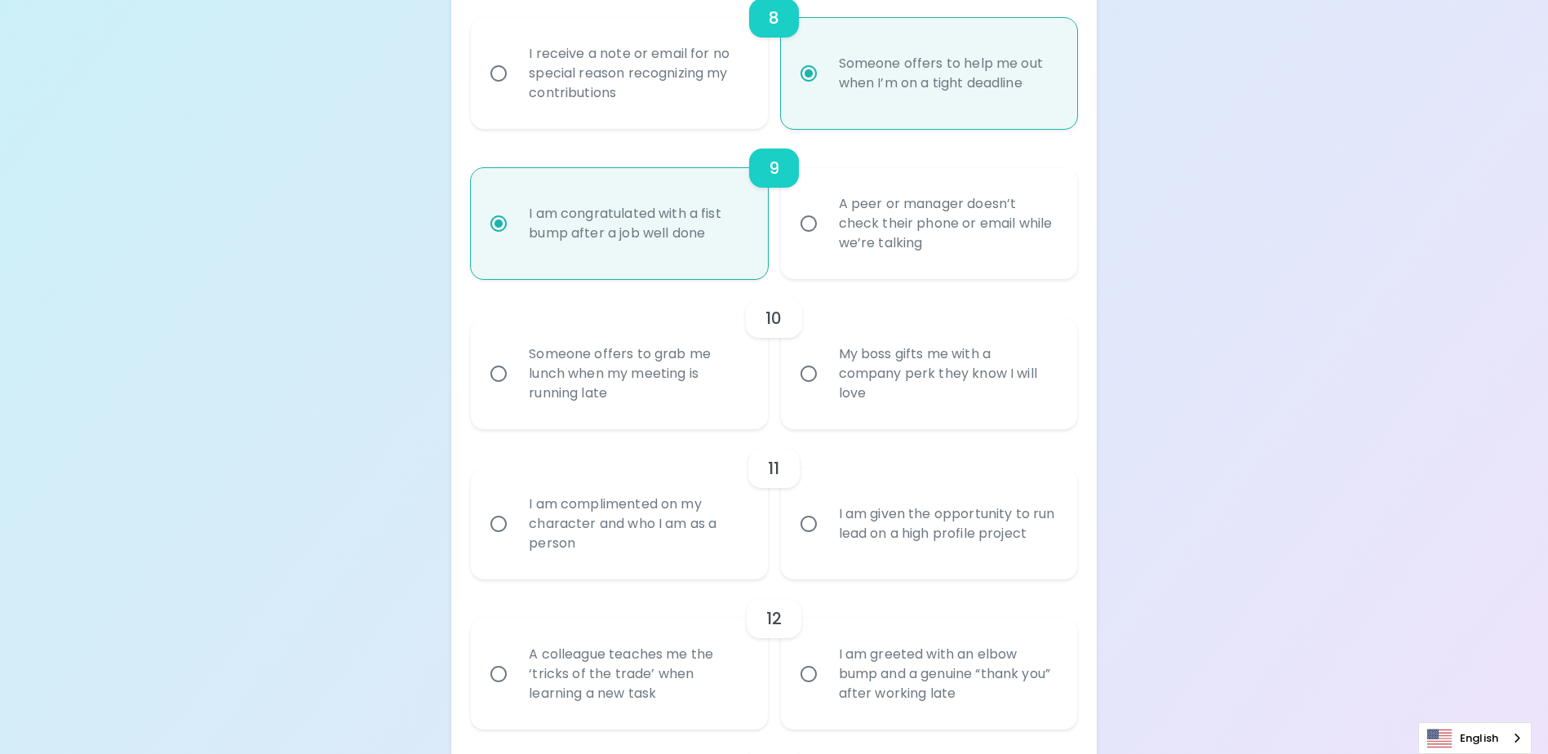
radio input "true"
click at [805, 391] on input "My boss gifts me with a company perk they know I will love" at bounding box center [808, 374] width 34 height 34
radio input "false"
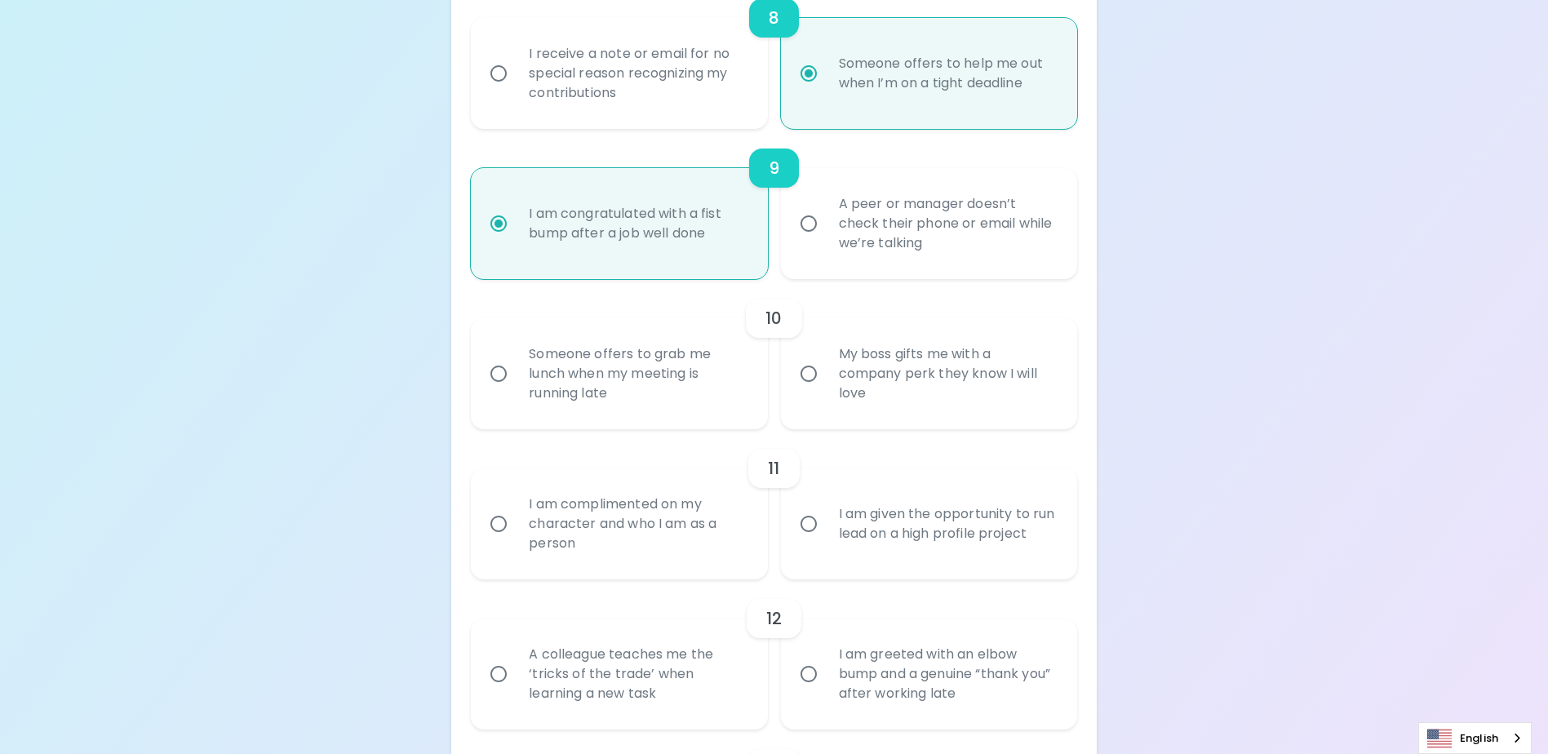
radio input "false"
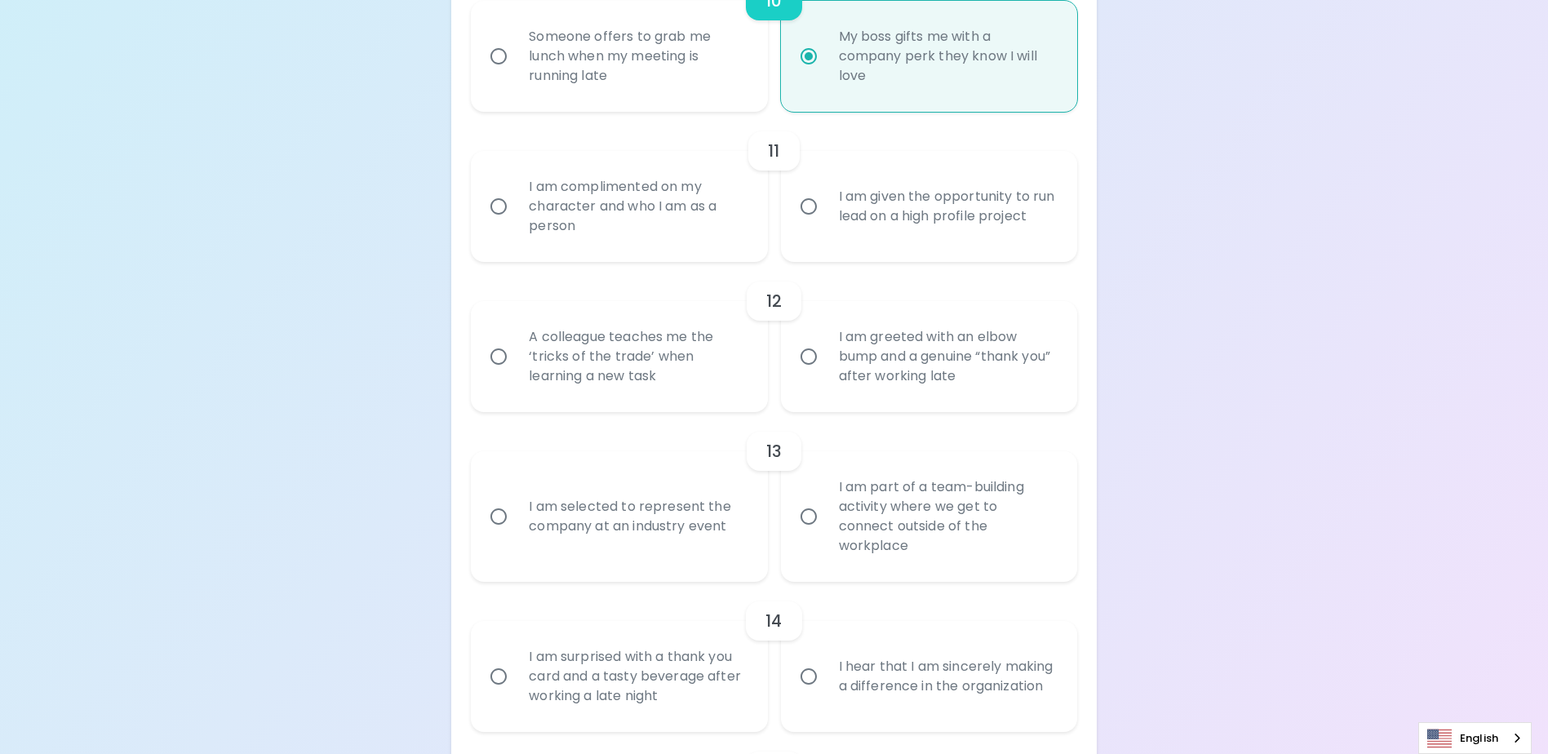
scroll to position [1744, 0]
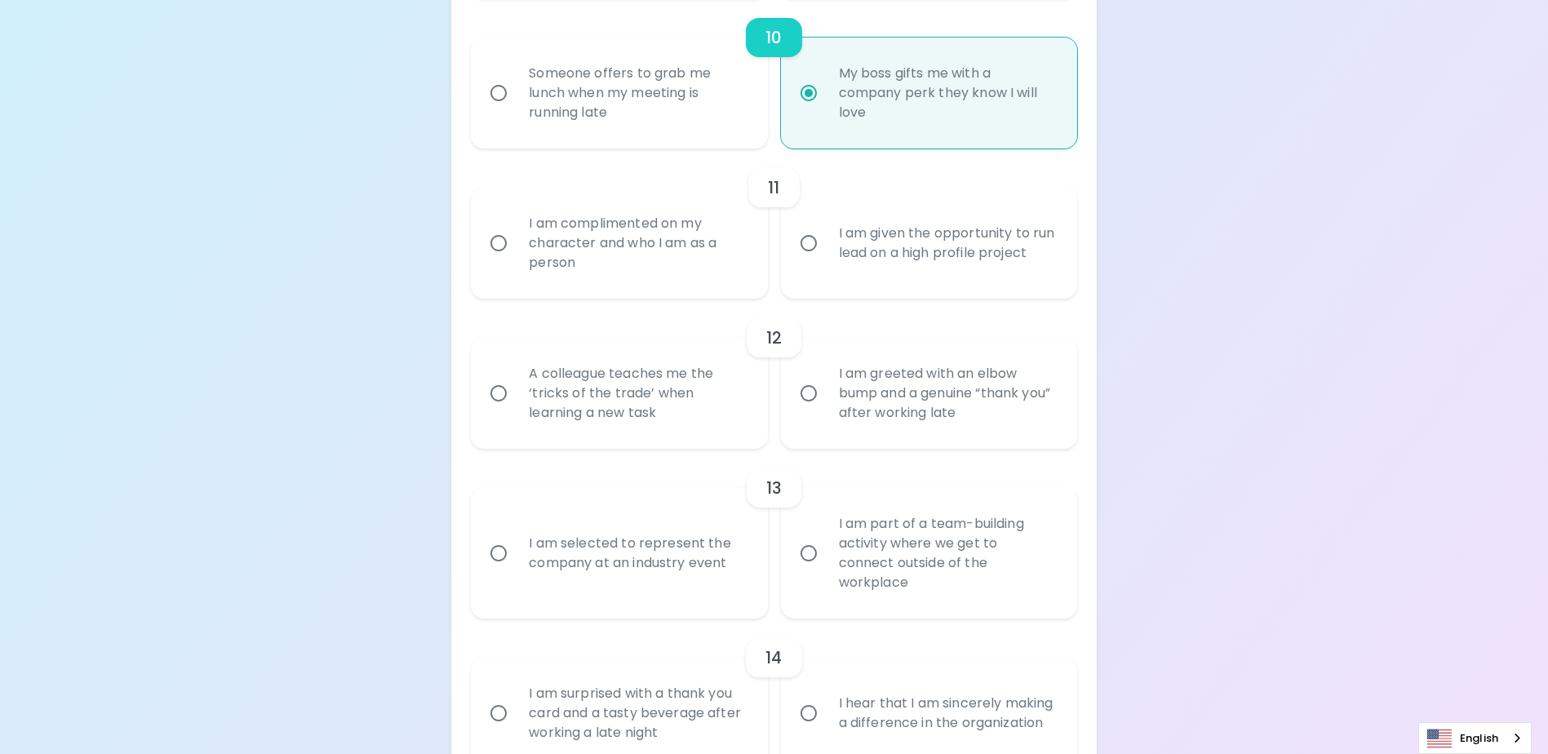
radio input "true"
click at [808, 260] on input "I am given the opportunity to run lead on a high profile project" at bounding box center [808, 243] width 34 height 34
radio input "false"
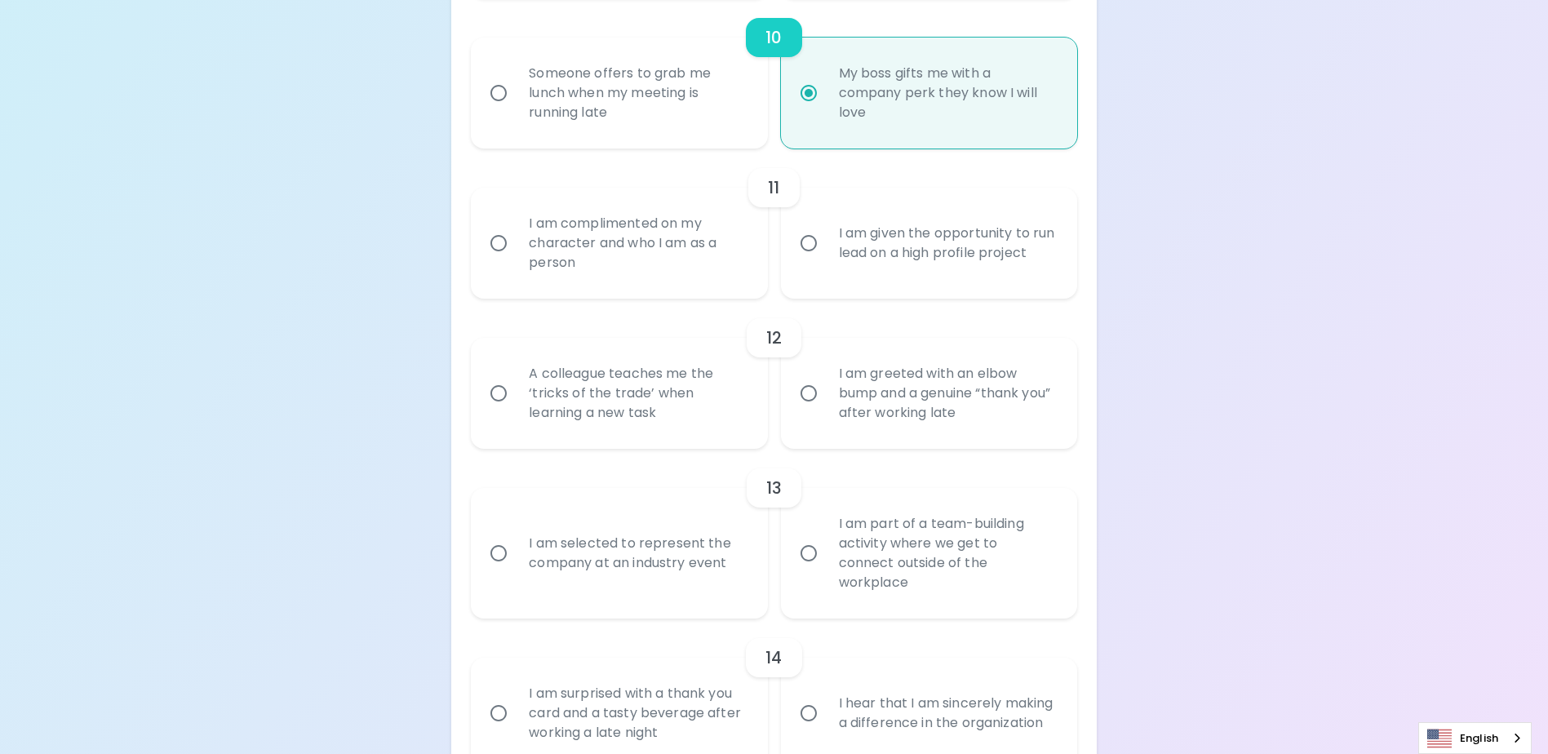
radio input "false"
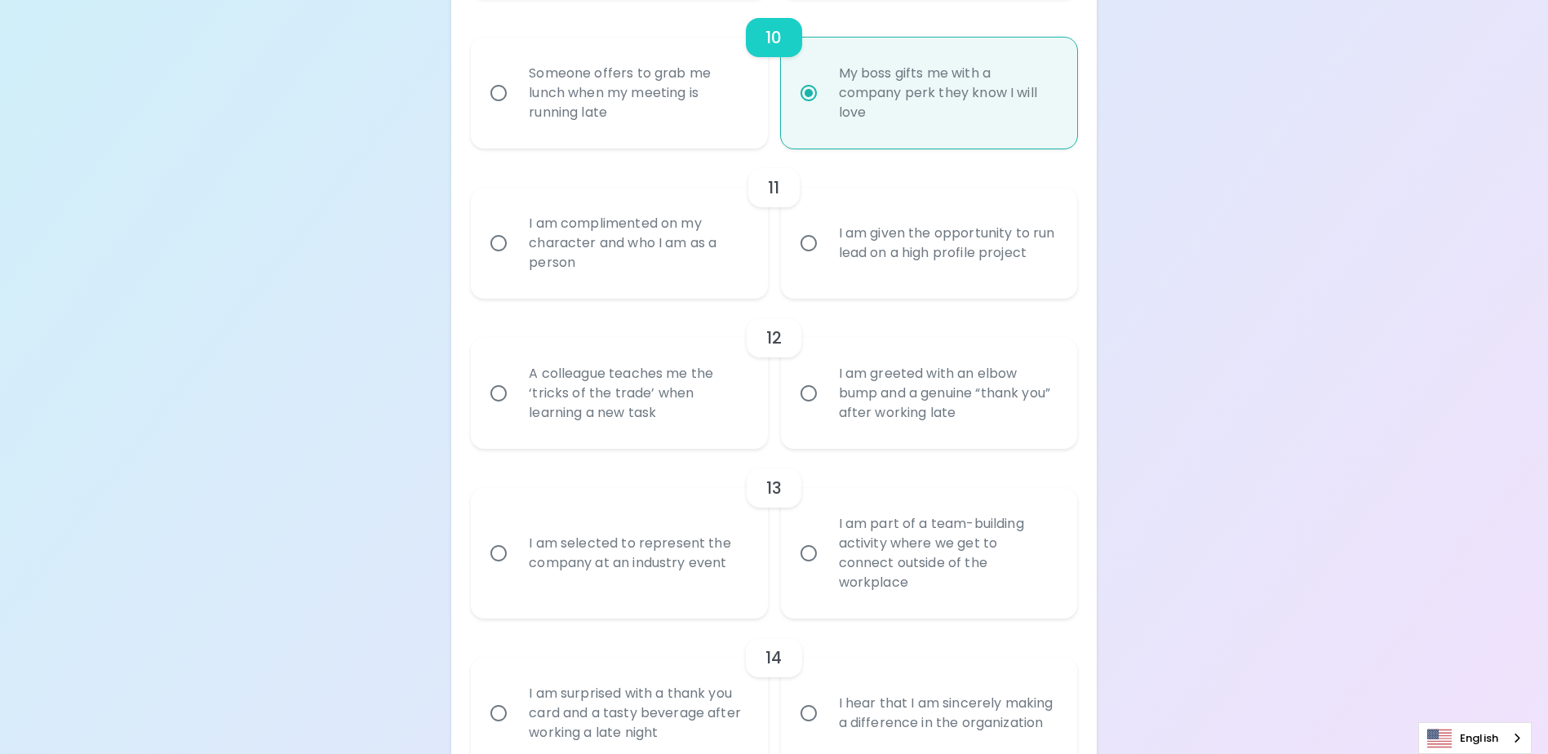
radio input "false"
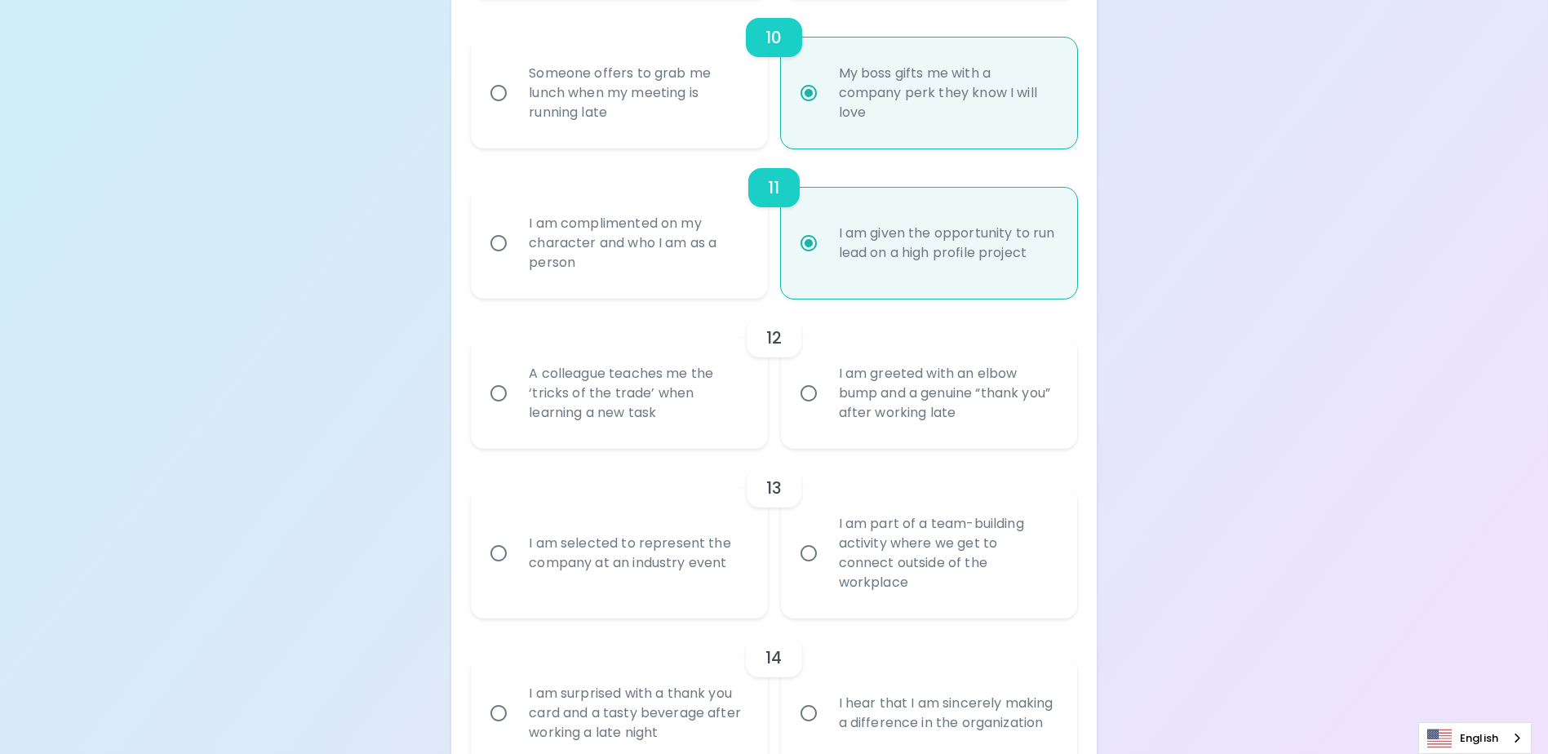
scroll to position [1874, 0]
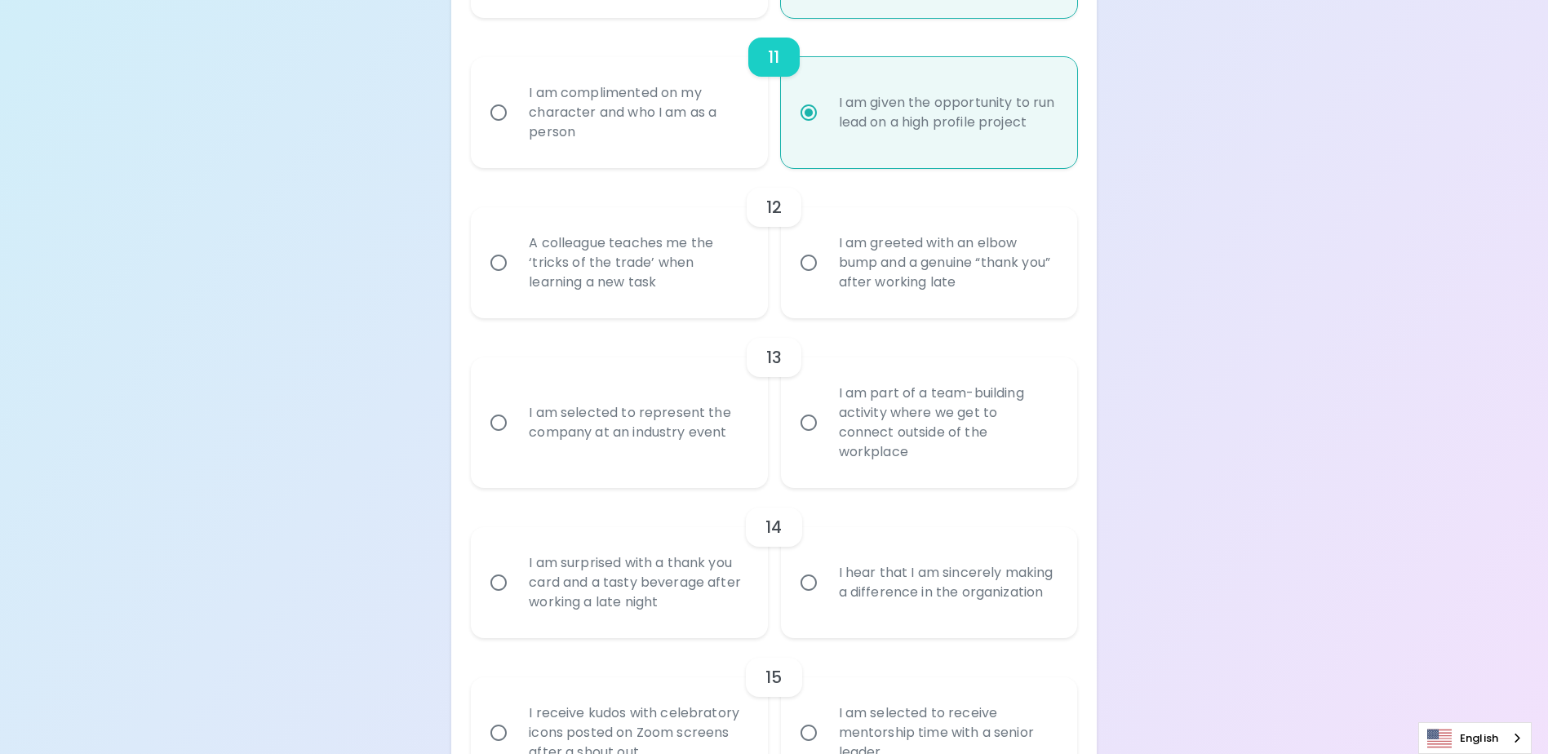
radio input "true"
click at [496, 280] on input "A colleague teaches me the ‘tricks of the trade’ when learning a new task" at bounding box center [498, 263] width 34 height 34
radio input "false"
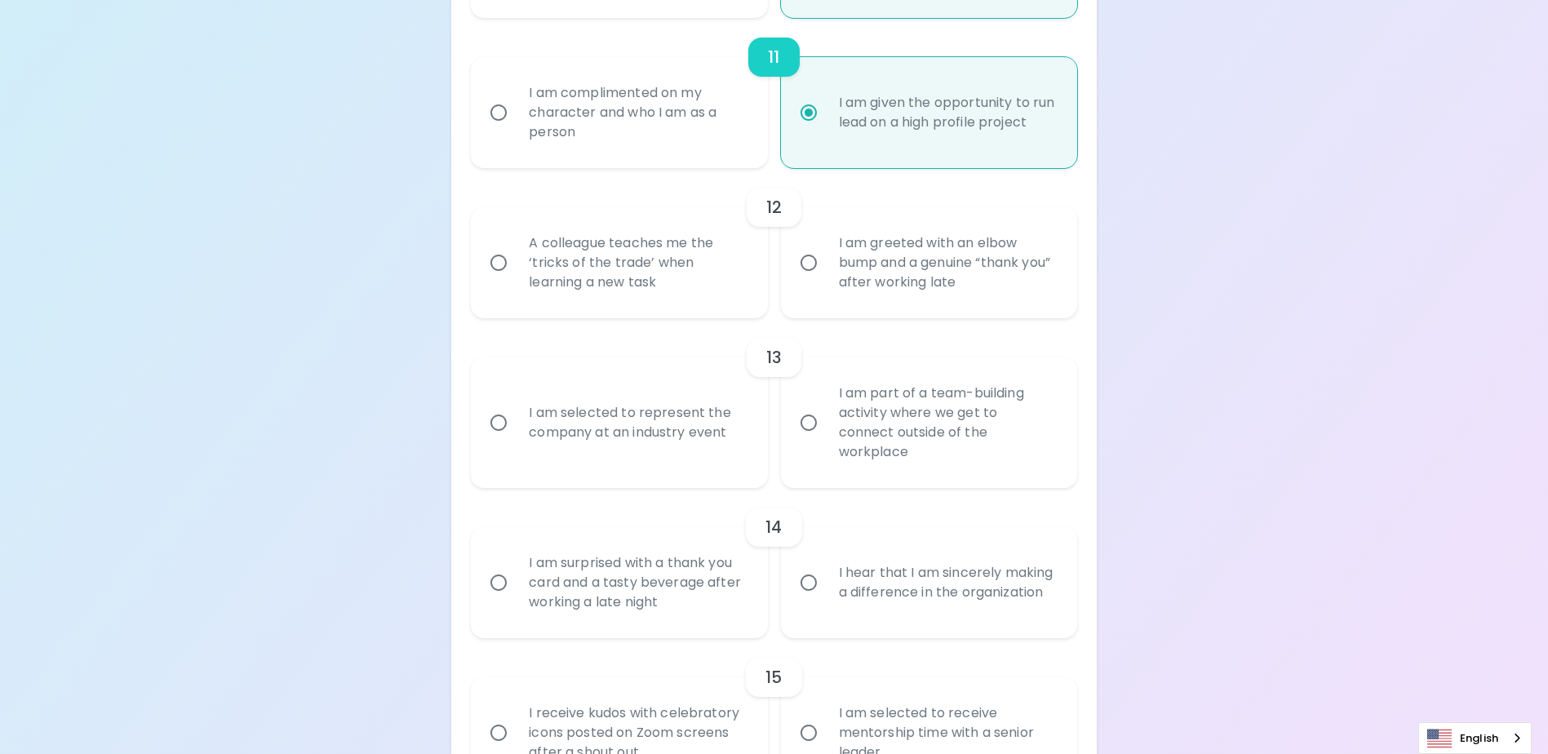
radio input "false"
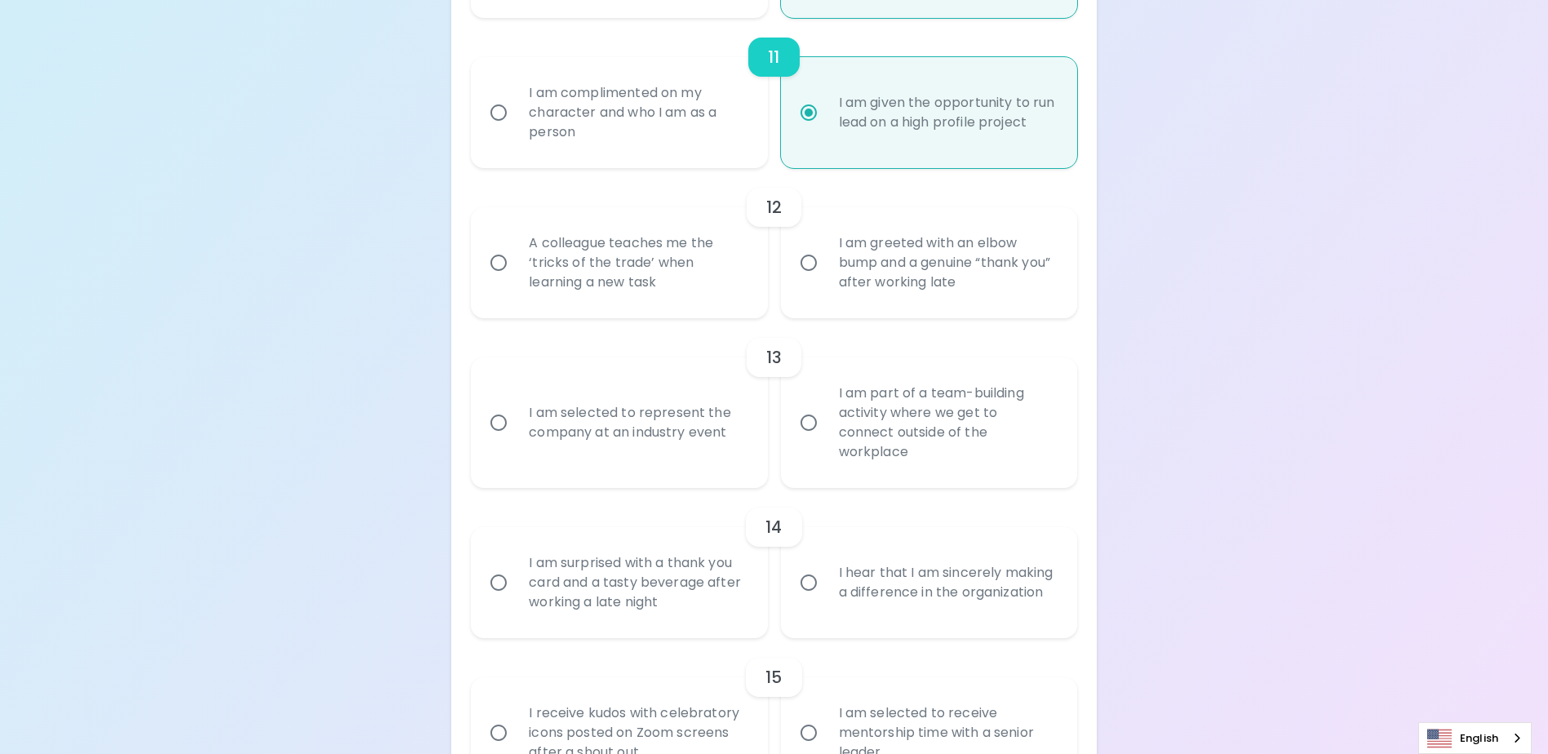
radio input "false"
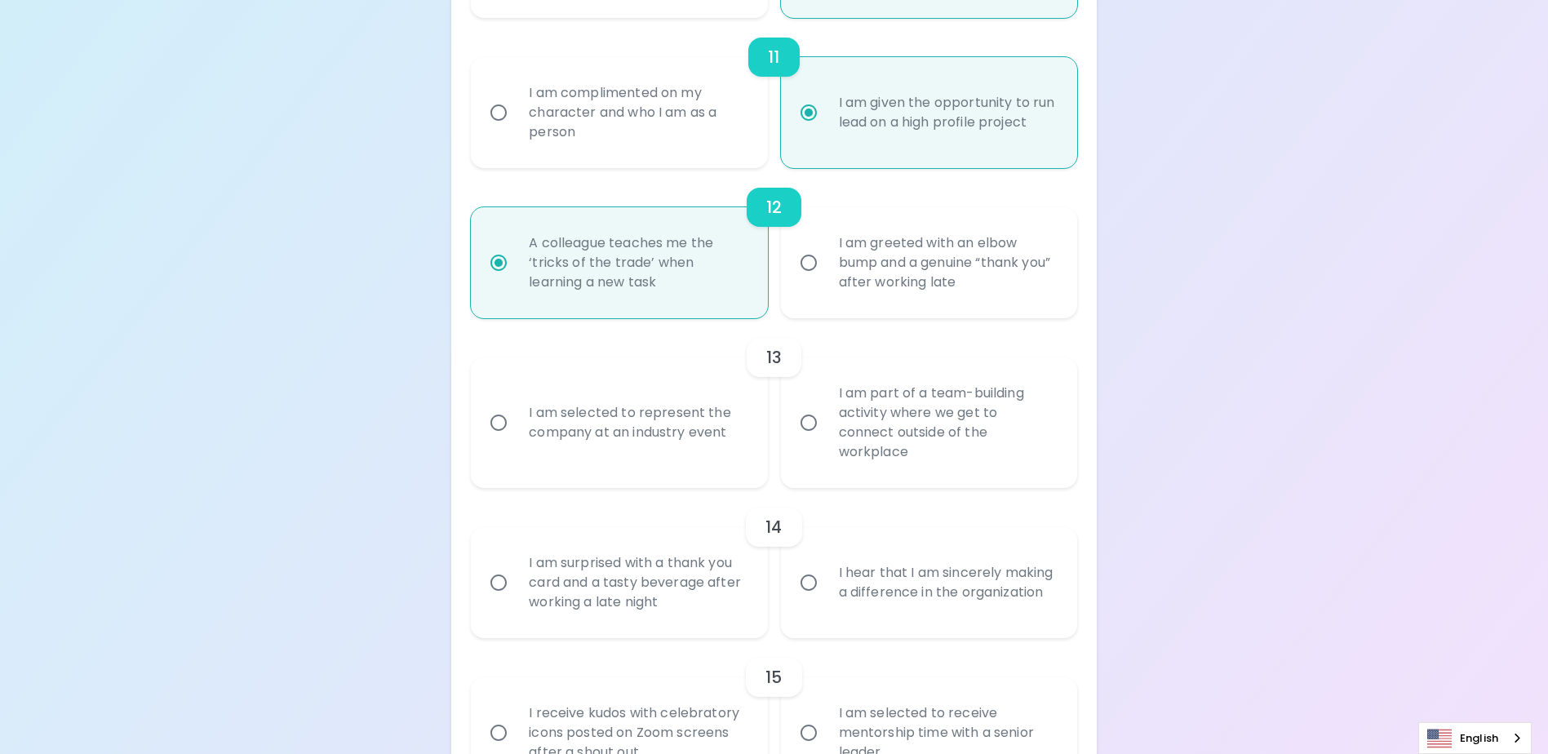
scroll to position [1988, 0]
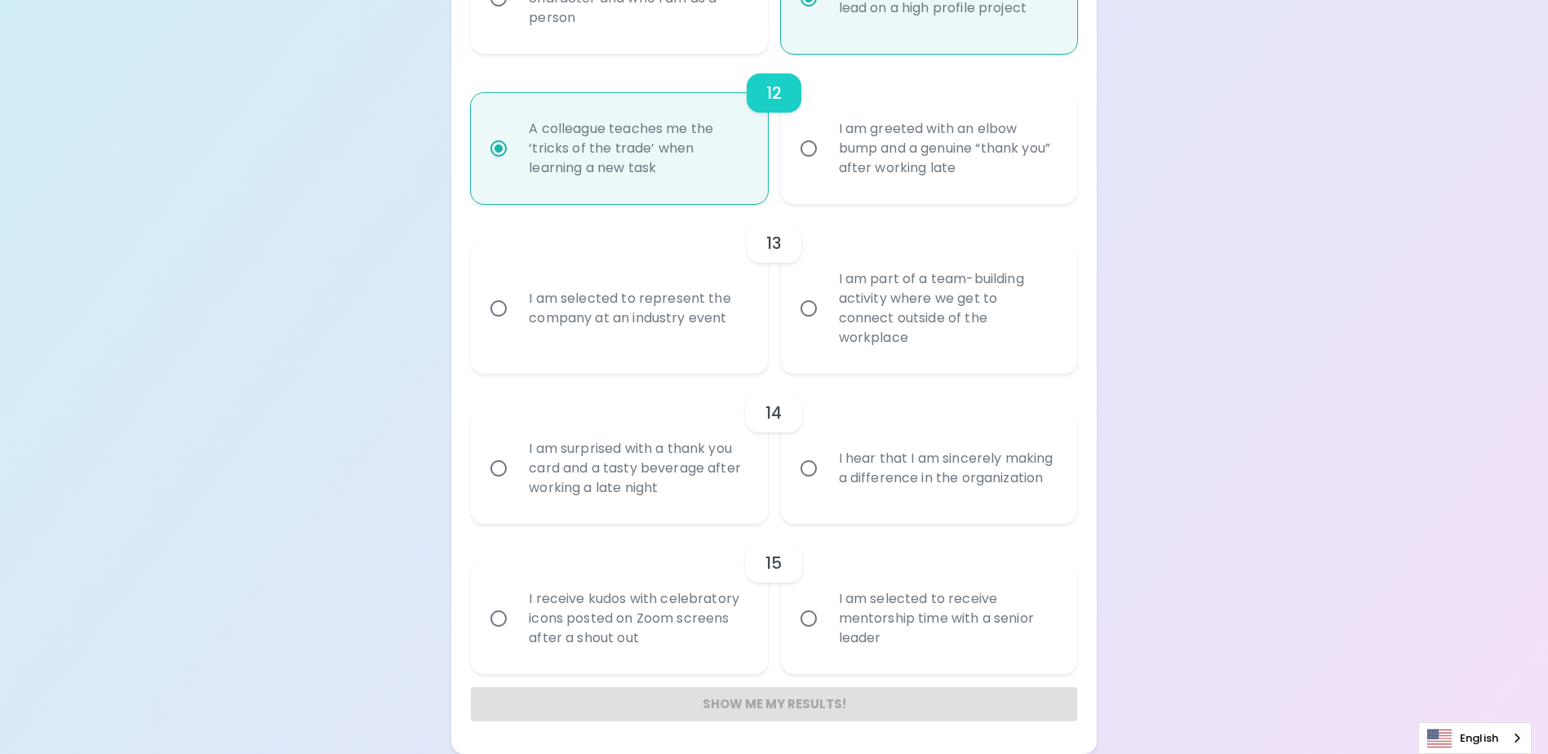
radio input "true"
click at [810, 320] on input "I am part of a team-building activity where we get to connect outside of the wo…" at bounding box center [808, 308] width 34 height 34
radio input "false"
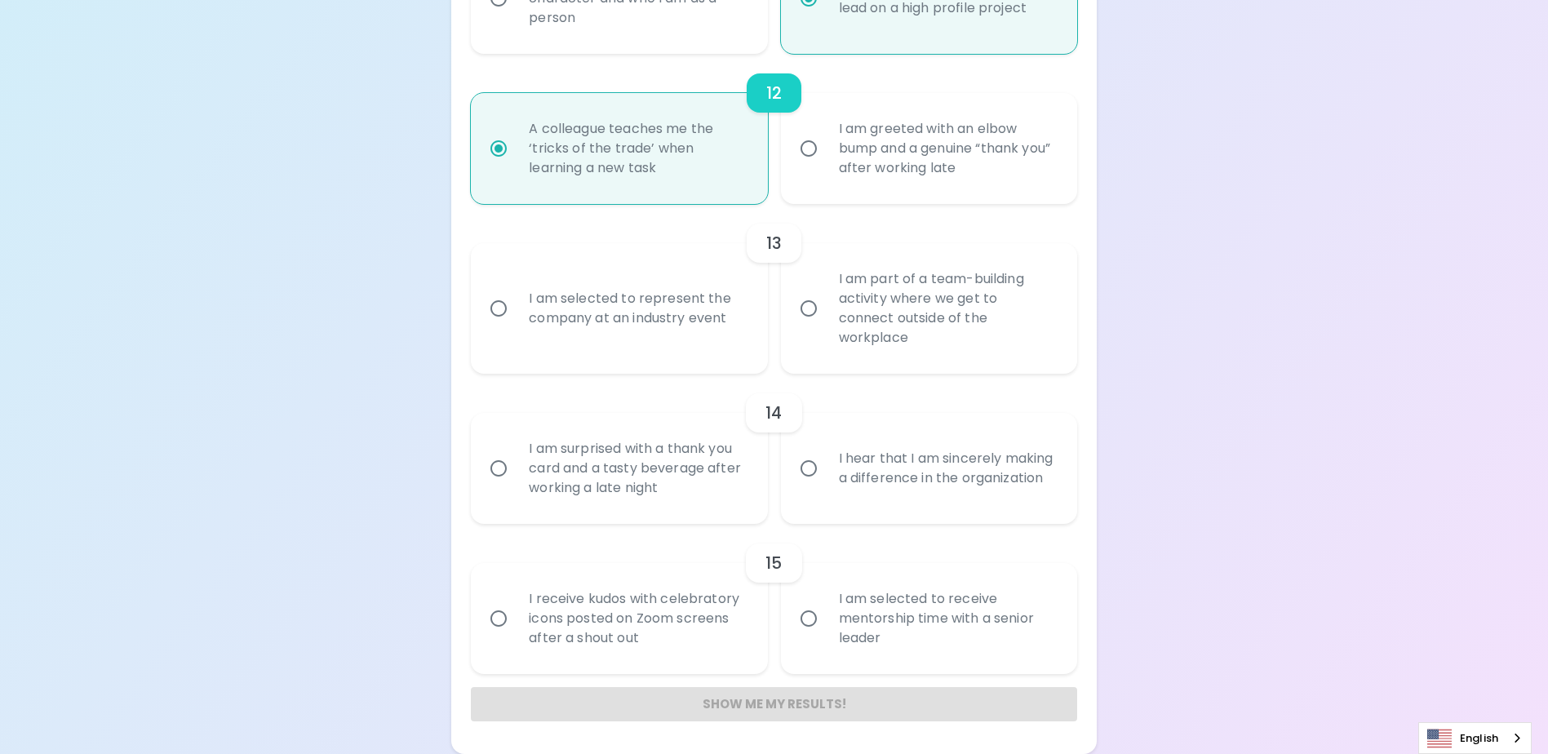
radio input "false"
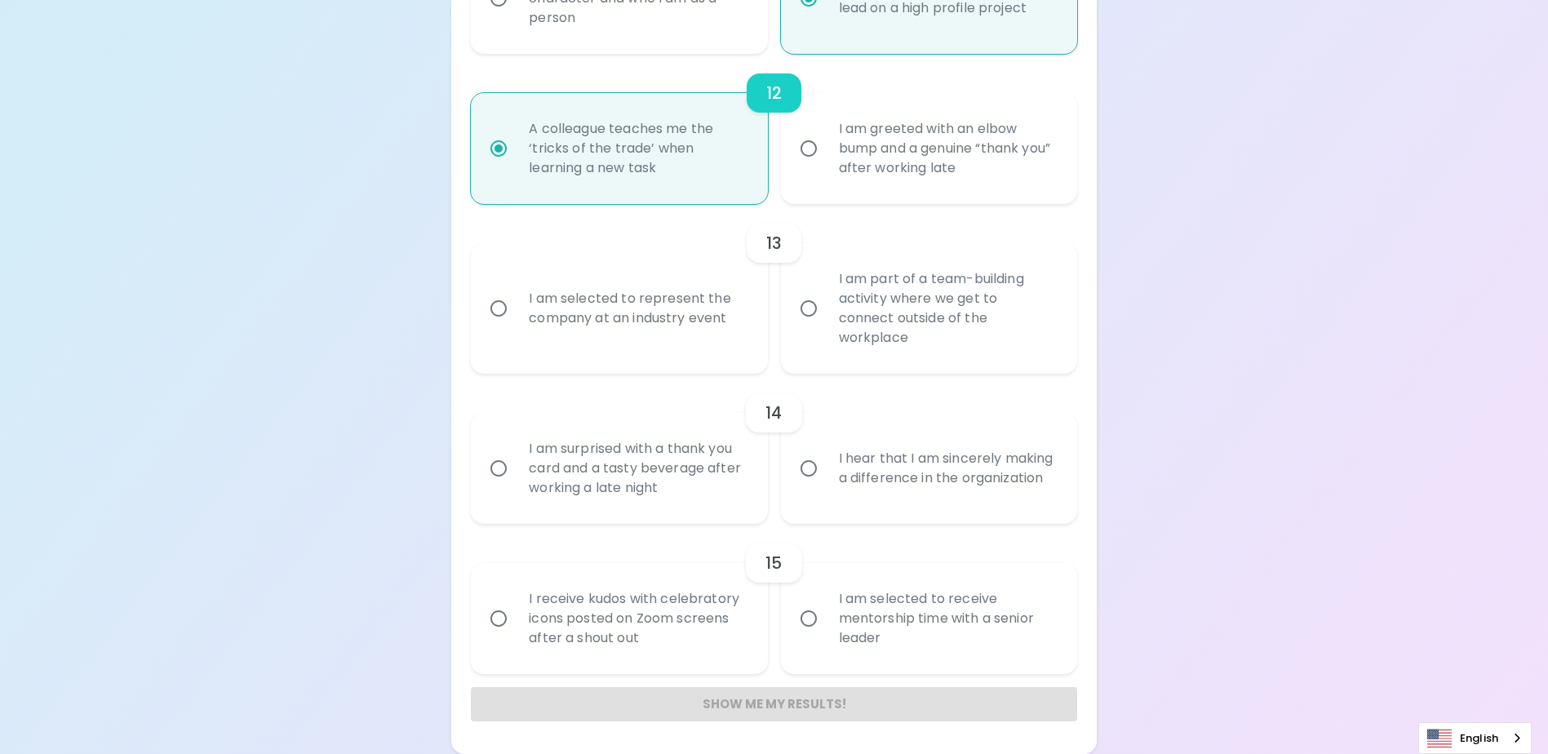
radio input "false"
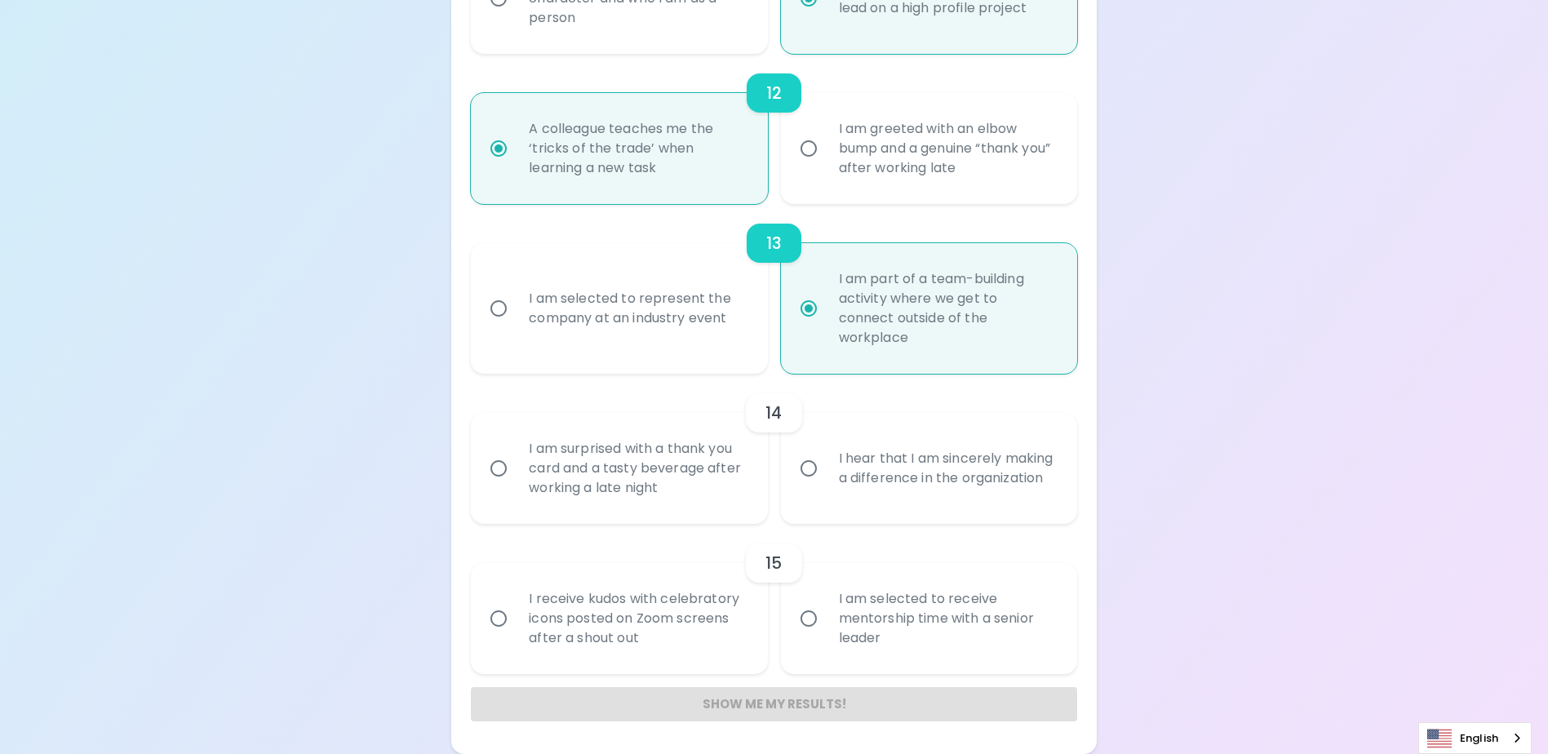
radio input "true"
click at [496, 318] on input "I am selected to represent the company at an industry event" at bounding box center [498, 308] width 34 height 34
radio input "false"
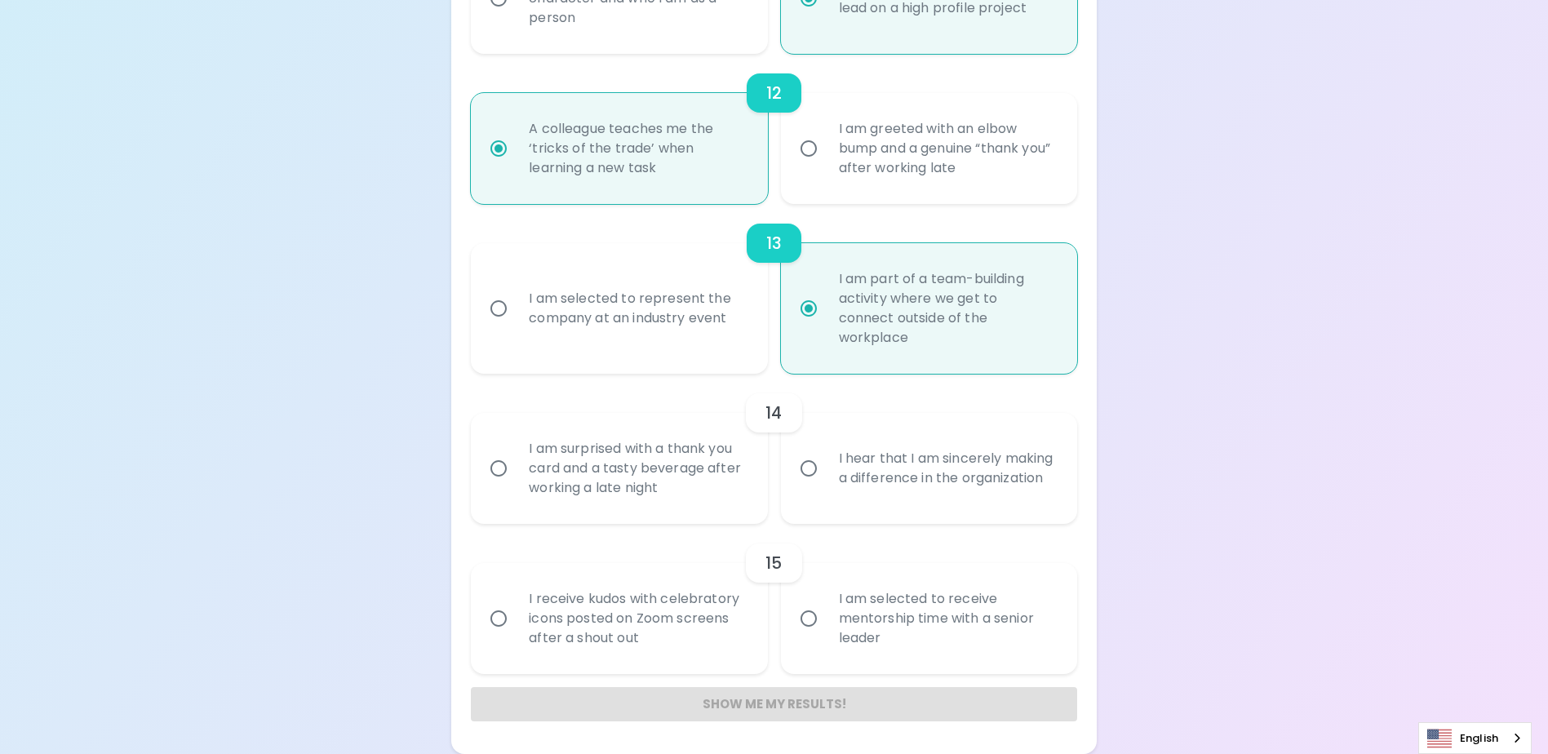
radio input "false"
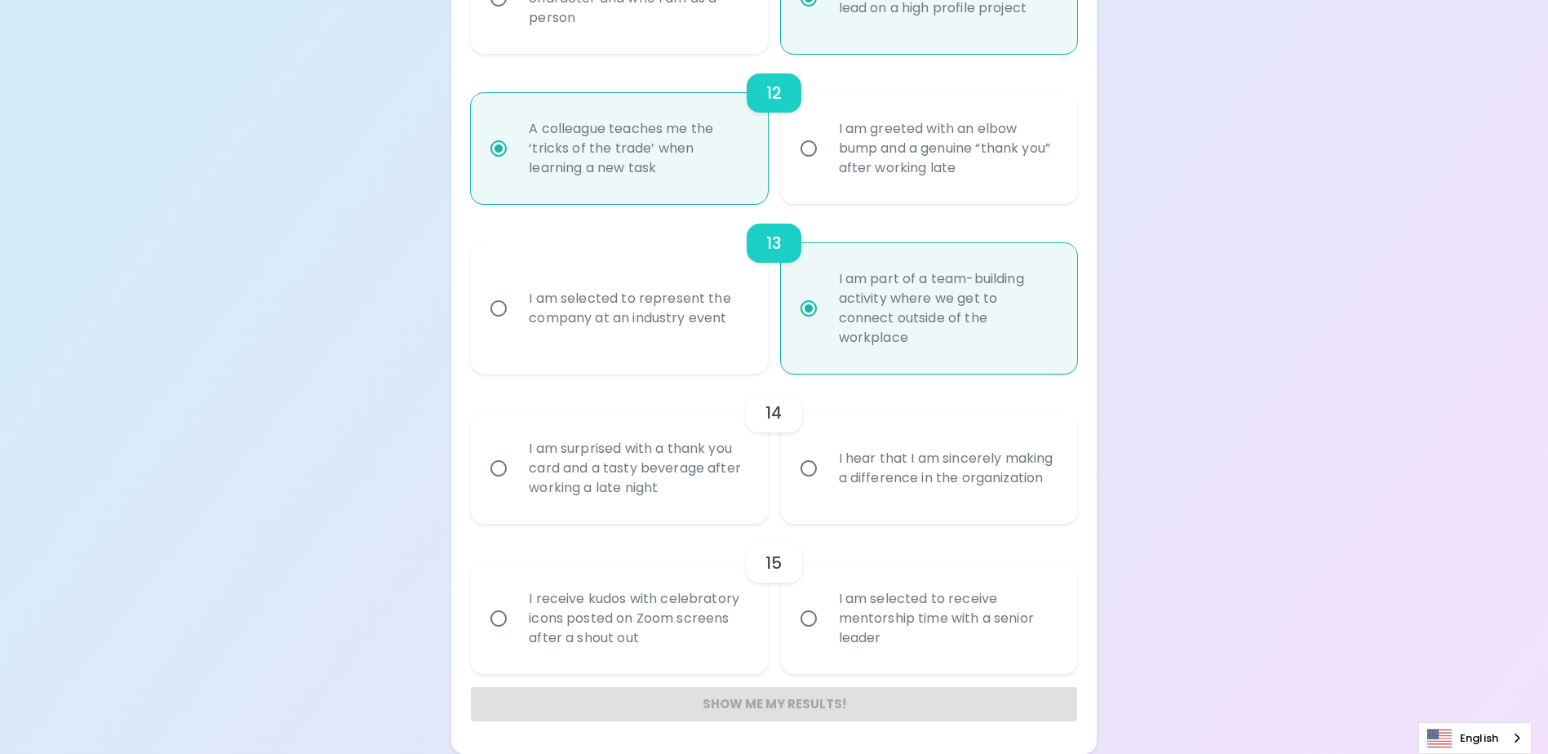
radio input "false"
radio input "true"
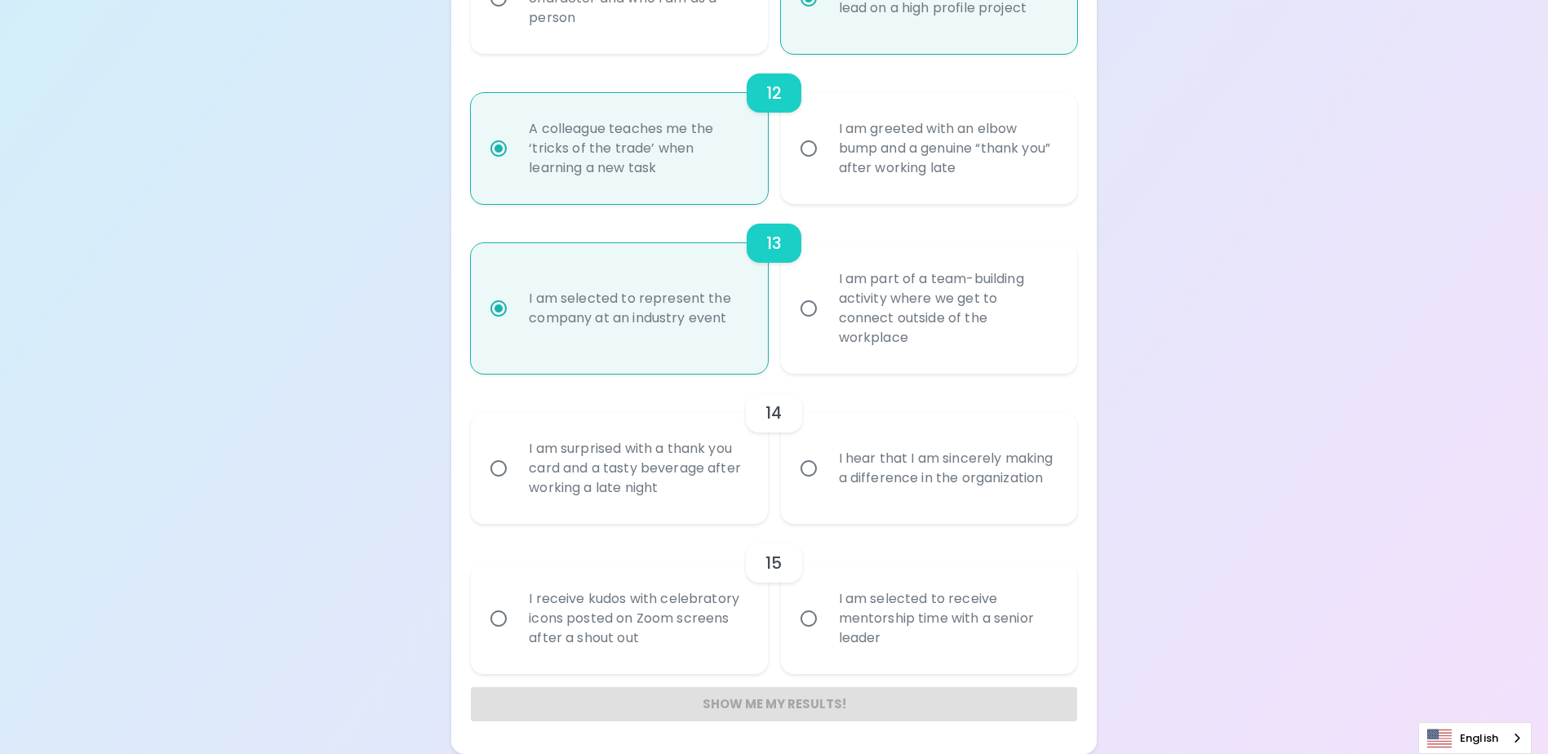
radio input "true"
click at [807, 470] on input "I hear that I am sincerely making a difference in the organization" at bounding box center [808, 468] width 34 height 34
radio input "false"
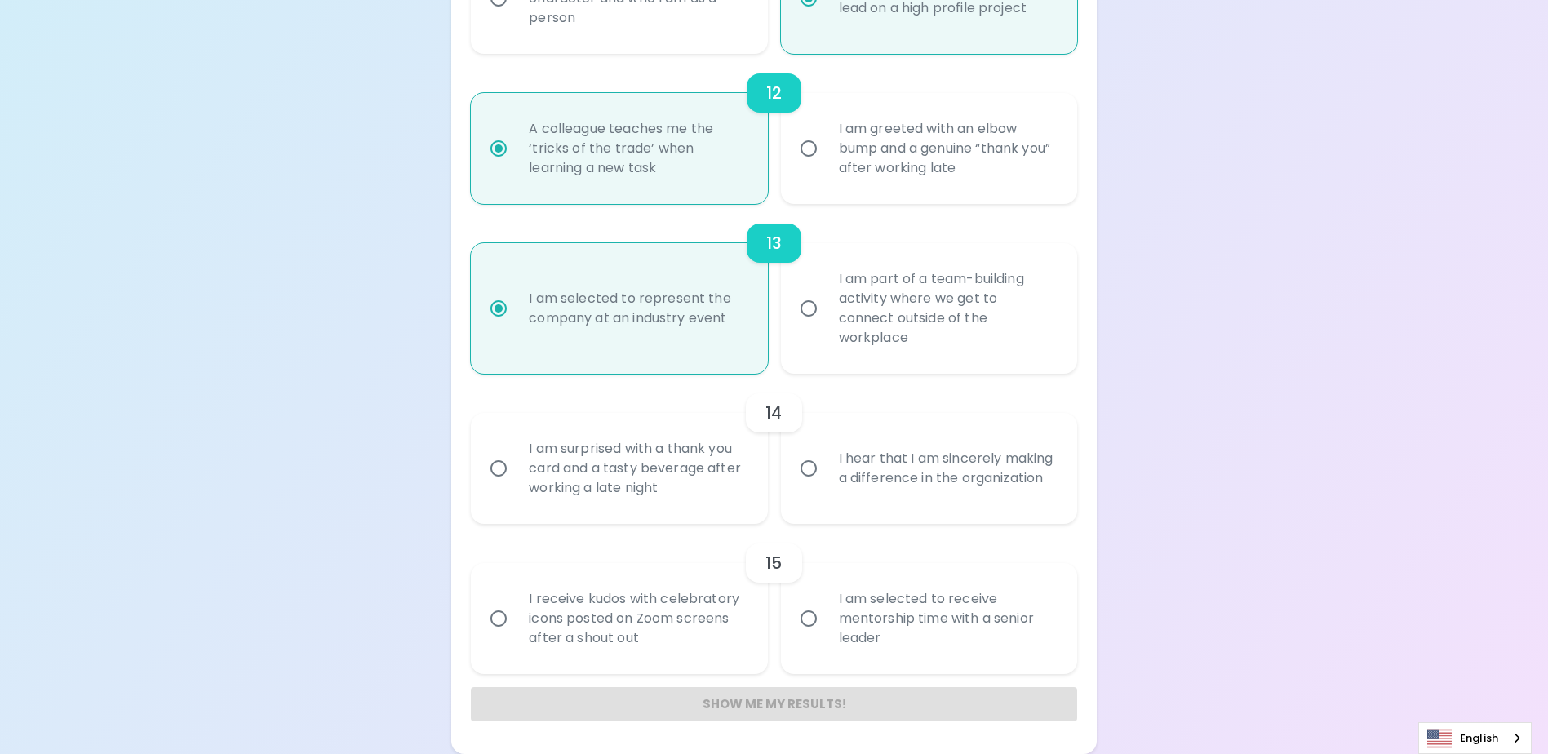
radio input "false"
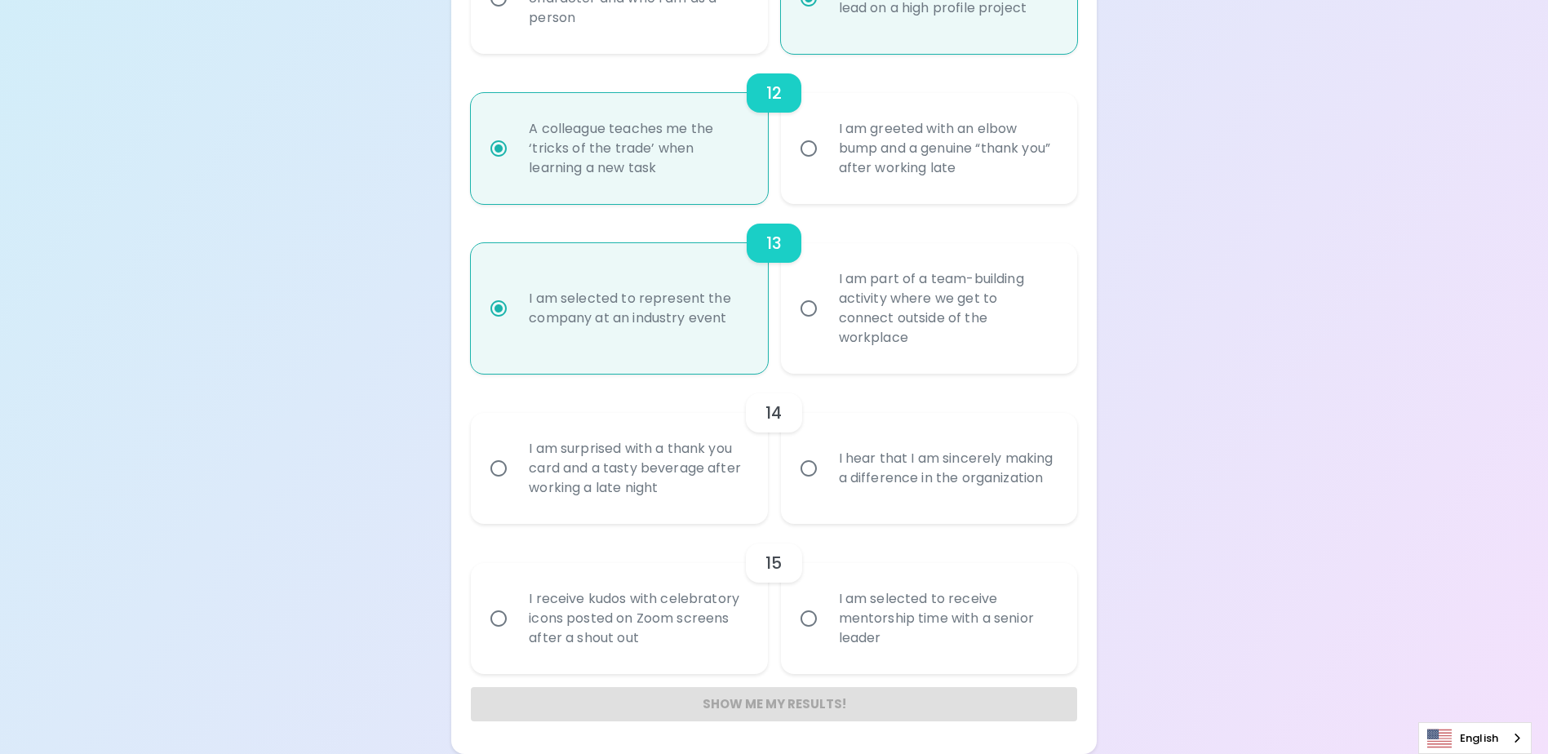
radio input "false"
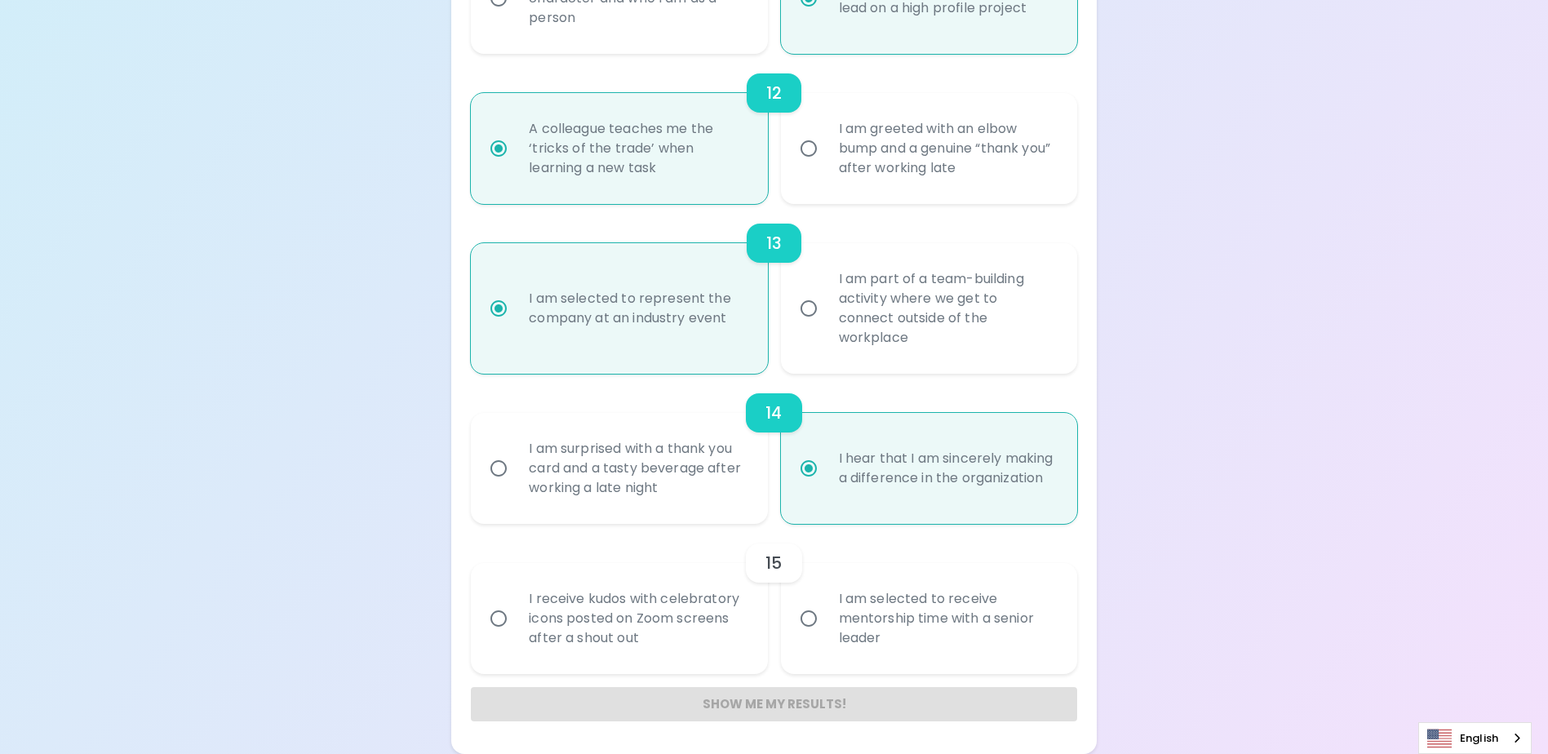
radio input "true"
click at [804, 618] on input "I am selected to receive mentorship time with a senior leader" at bounding box center [808, 618] width 34 height 34
radio input "false"
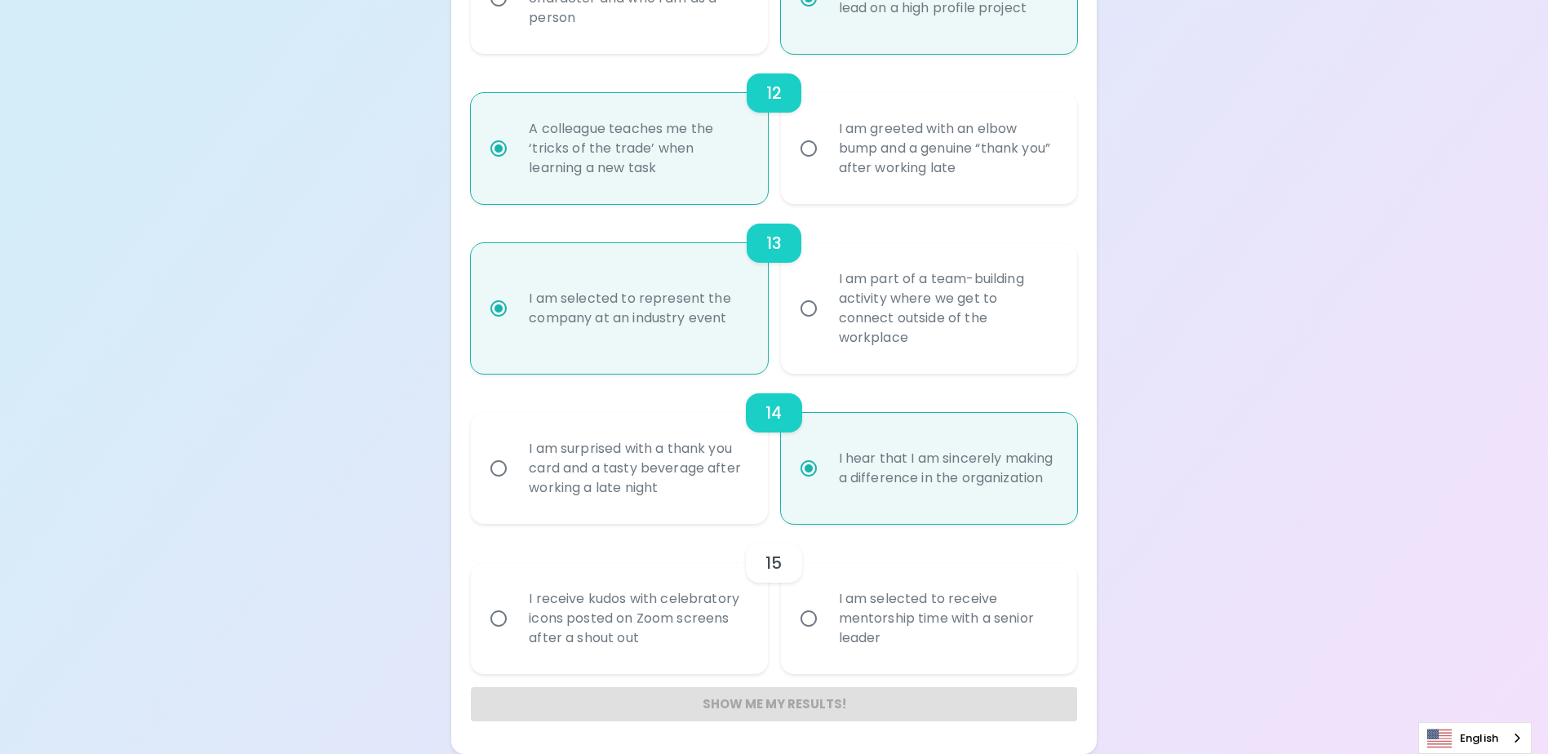
radio input "false"
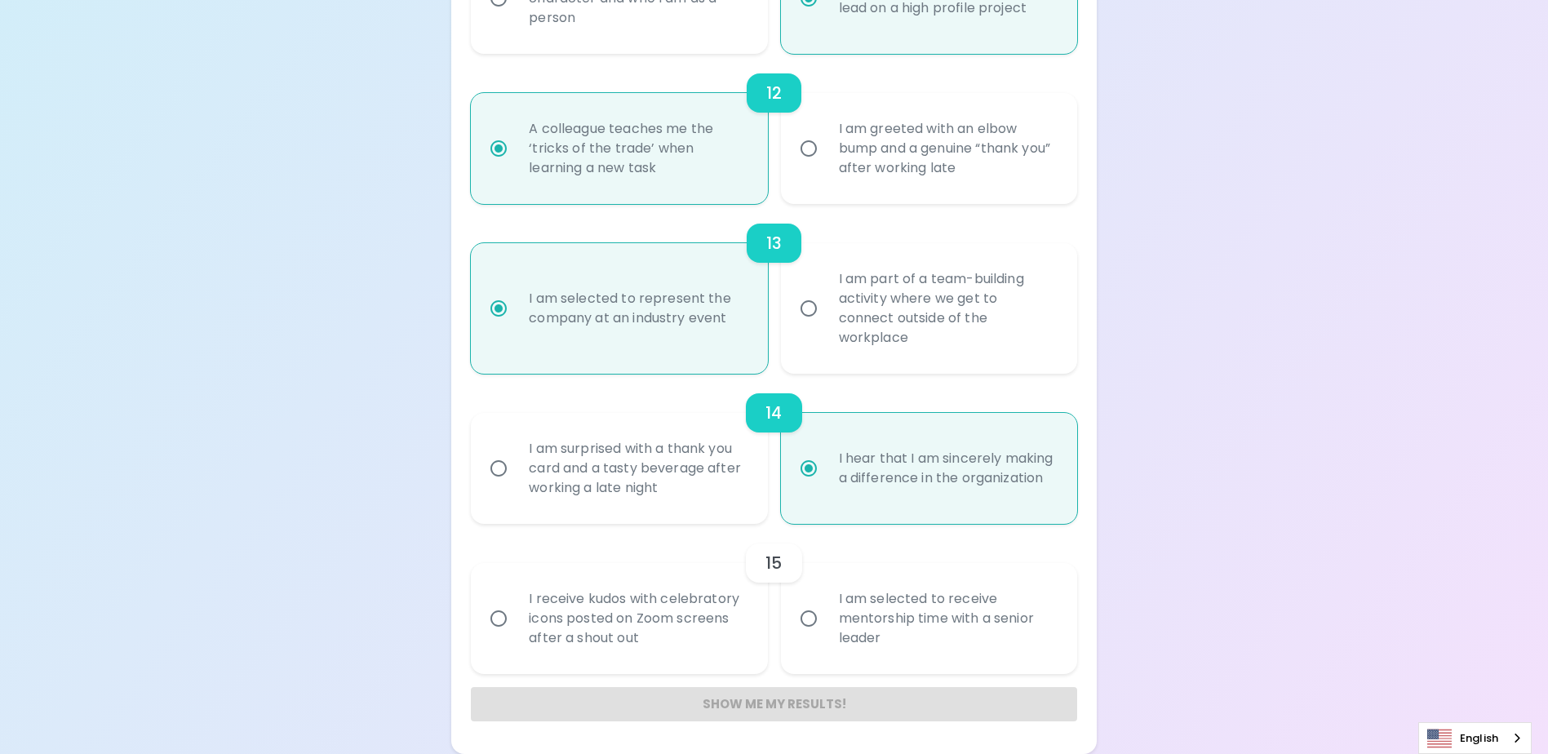
radio input "false"
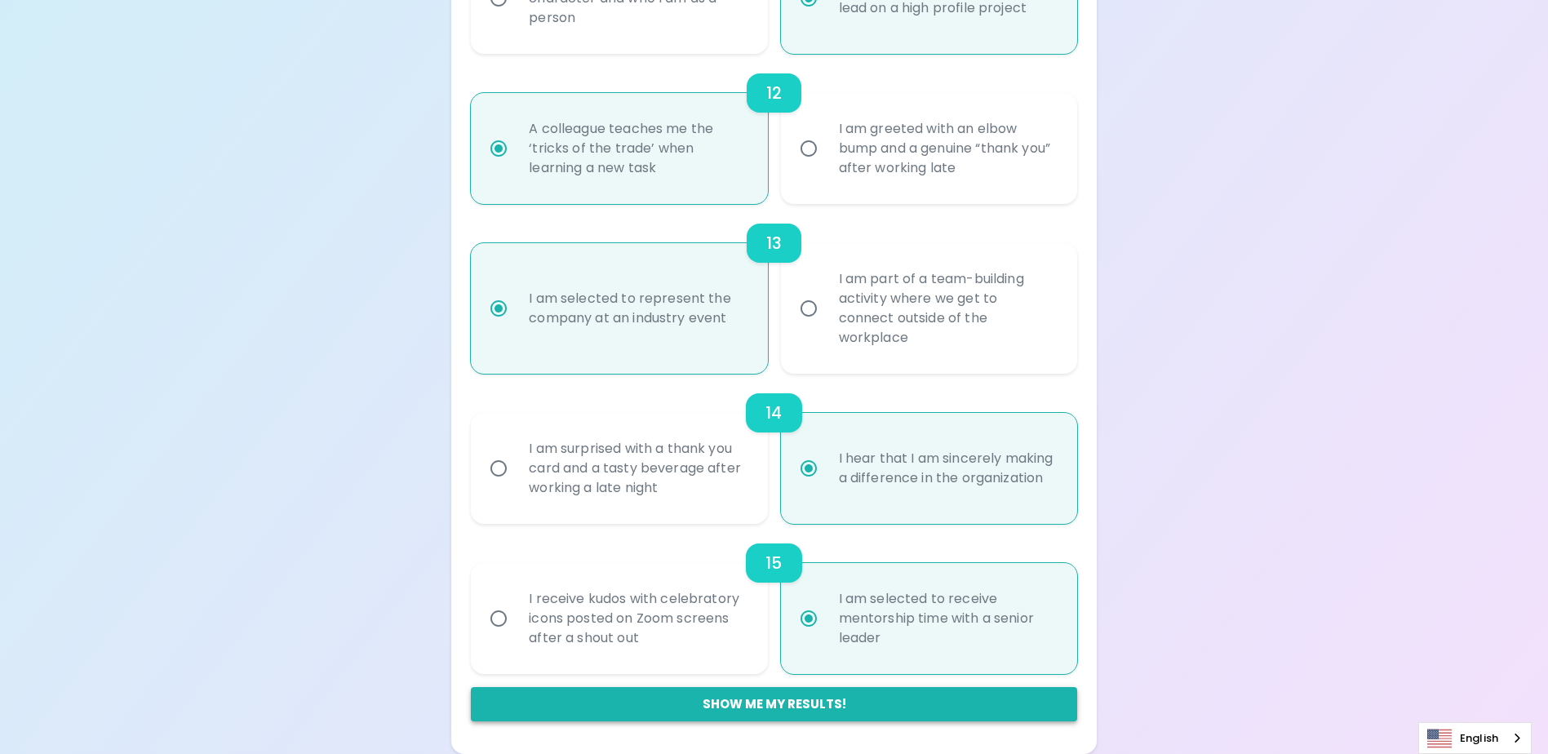
radio input "true"
click at [750, 704] on button "Show me my results!" at bounding box center [773, 704] width 605 height 34
radio input "false"
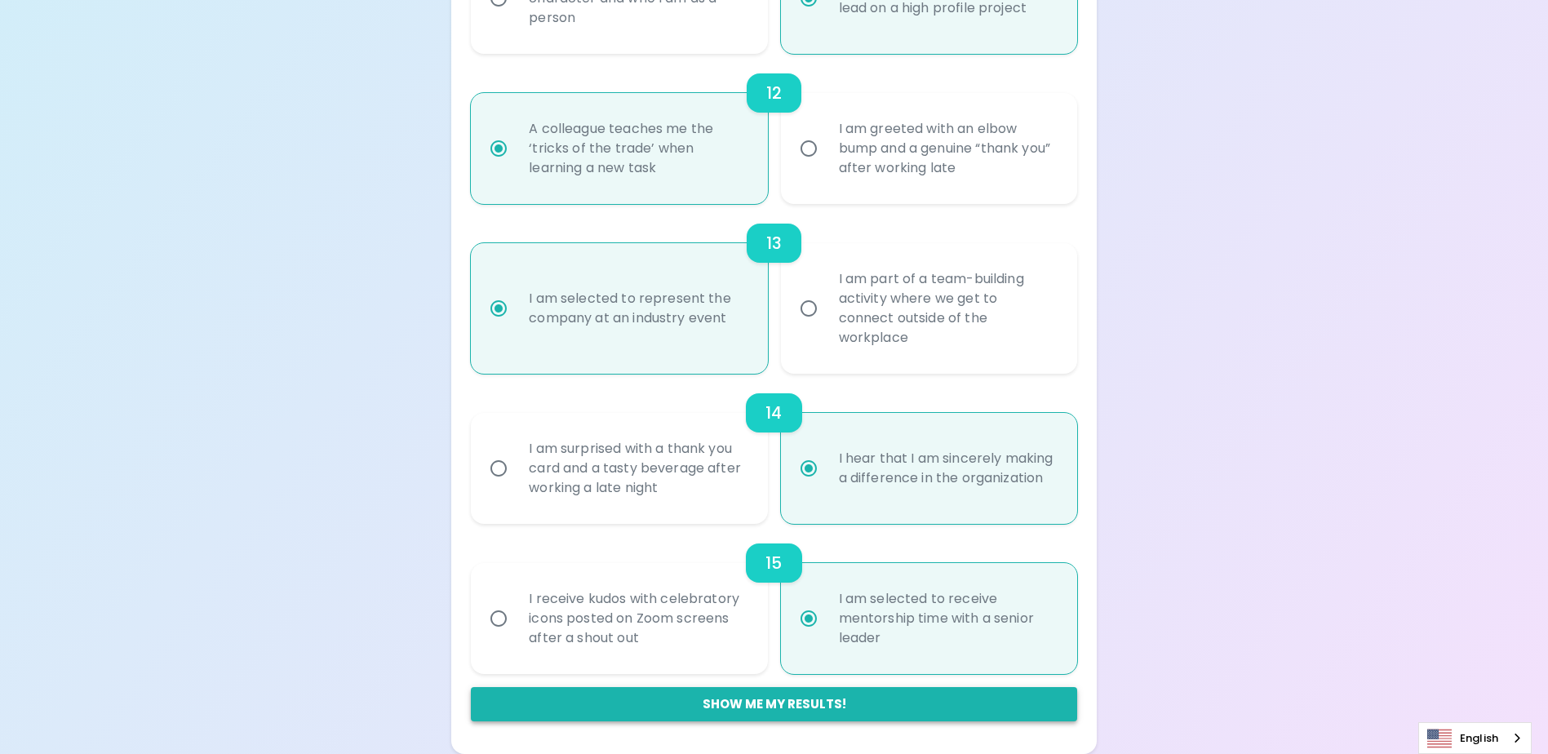
radio input "false"
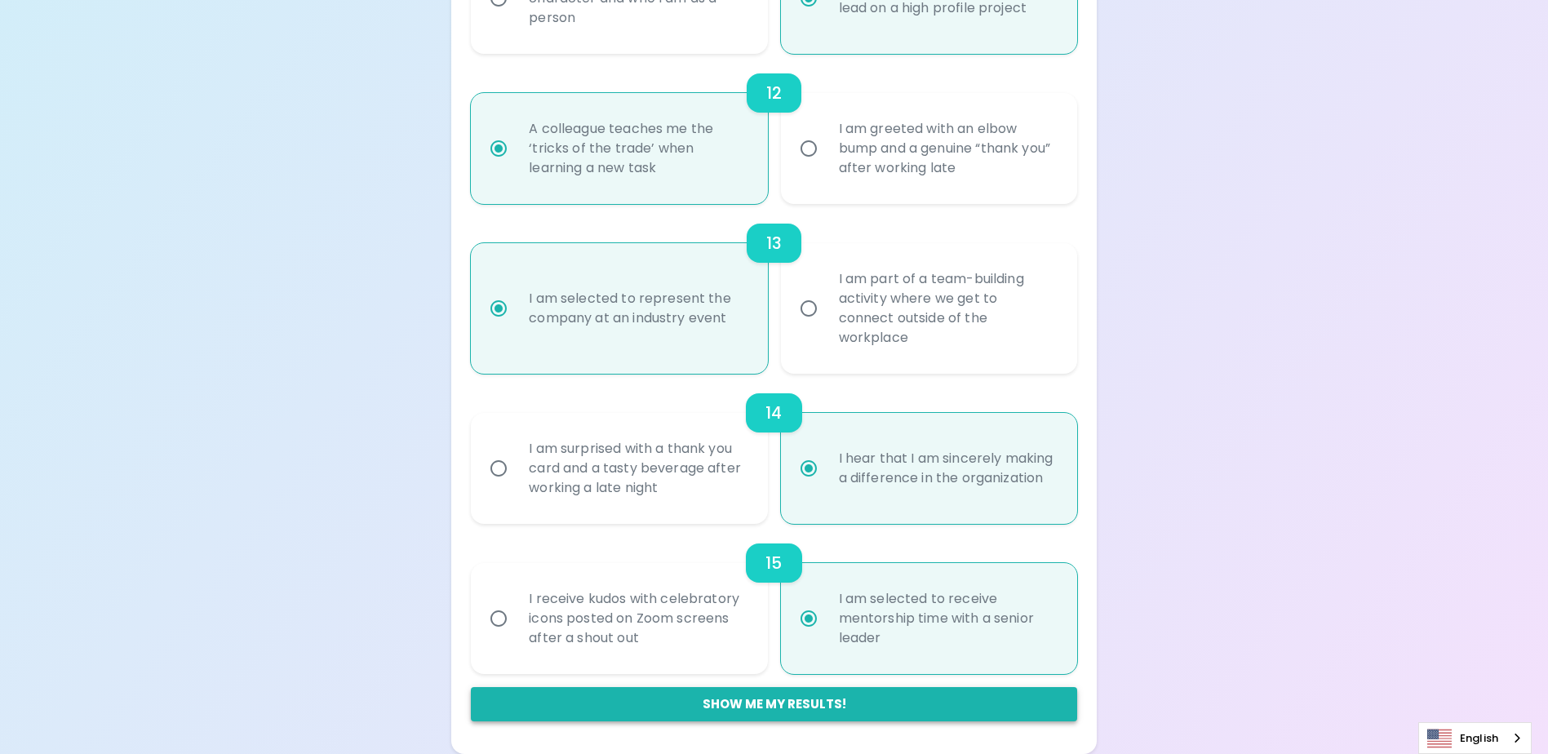
radio input "false"
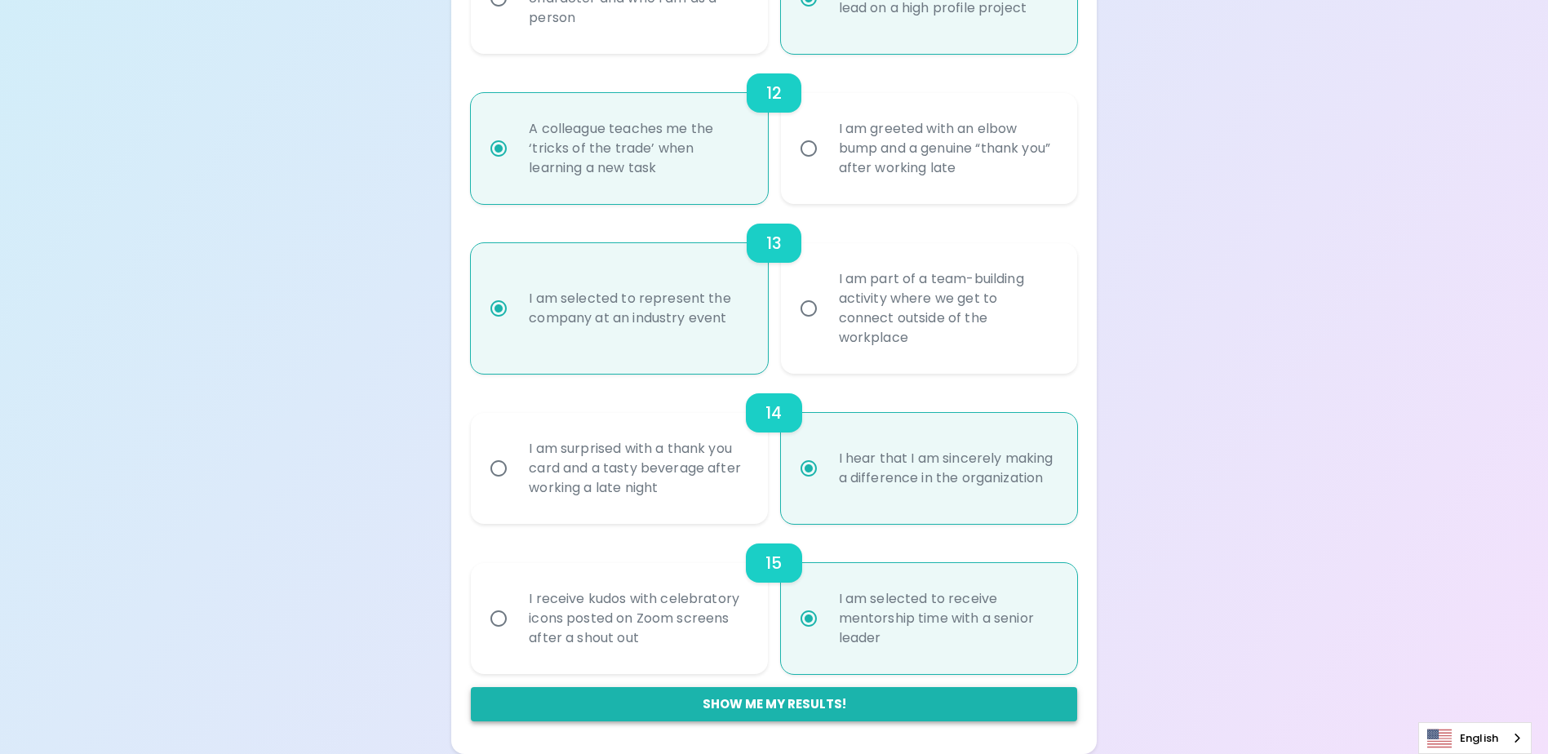
radio input "false"
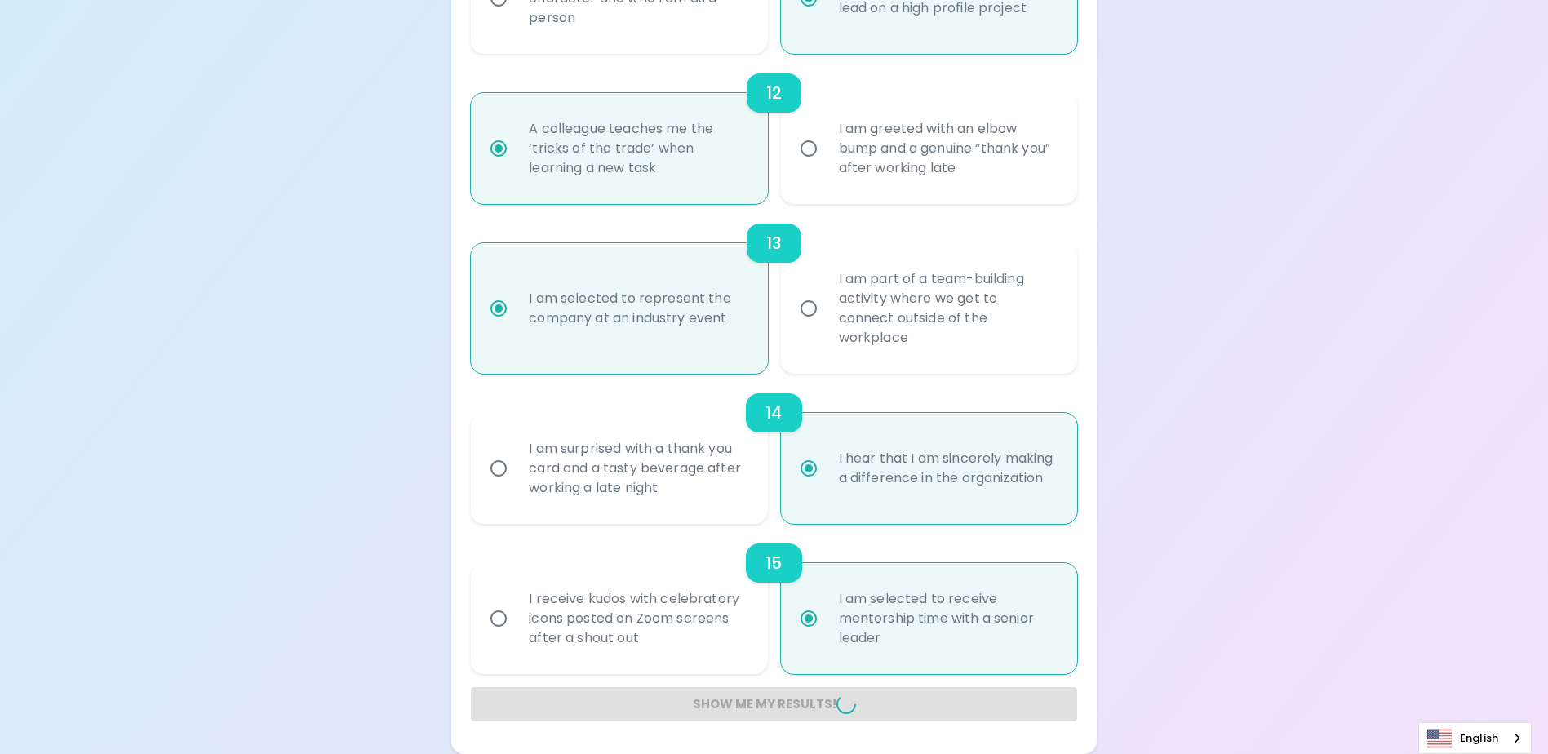
radio input "false"
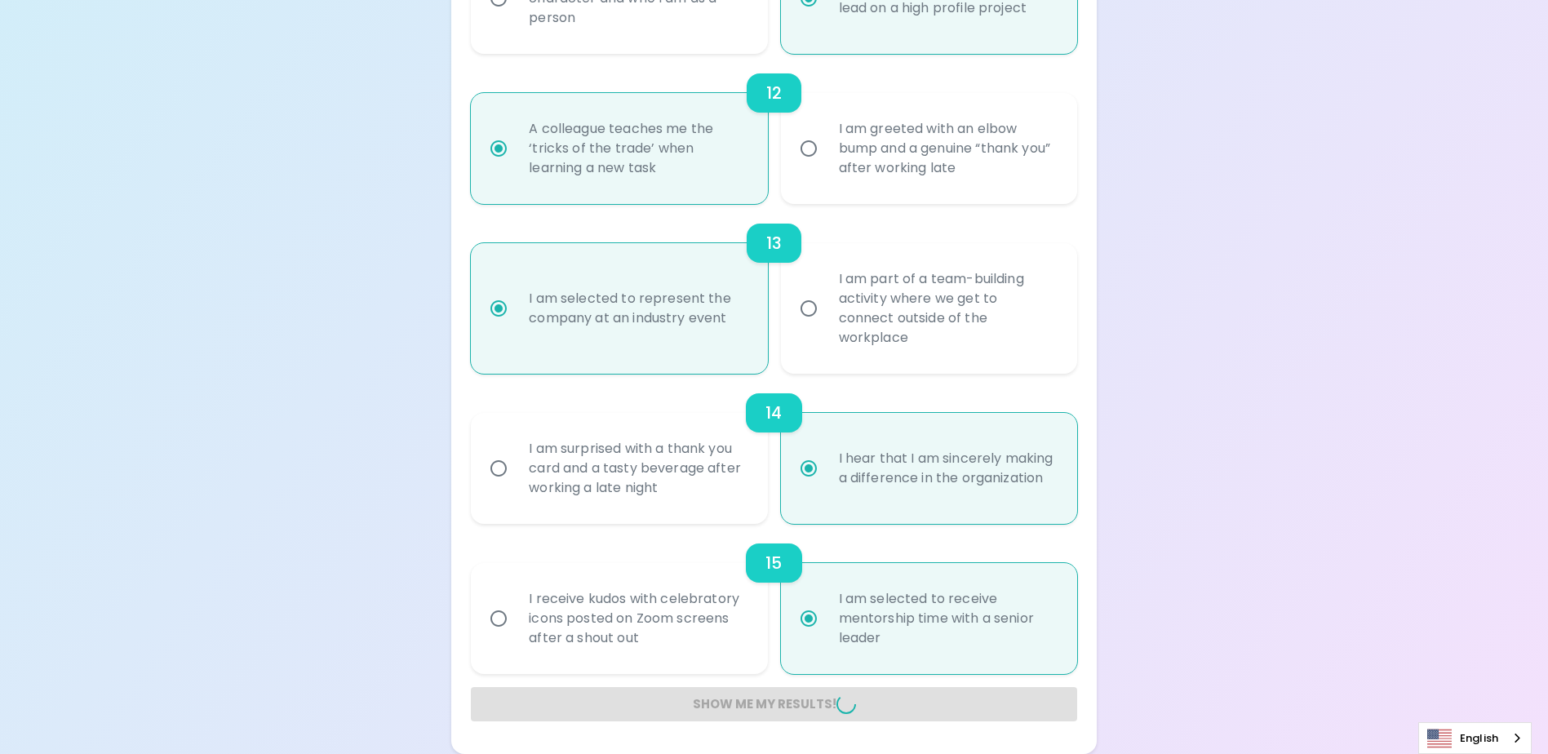
radio input "false"
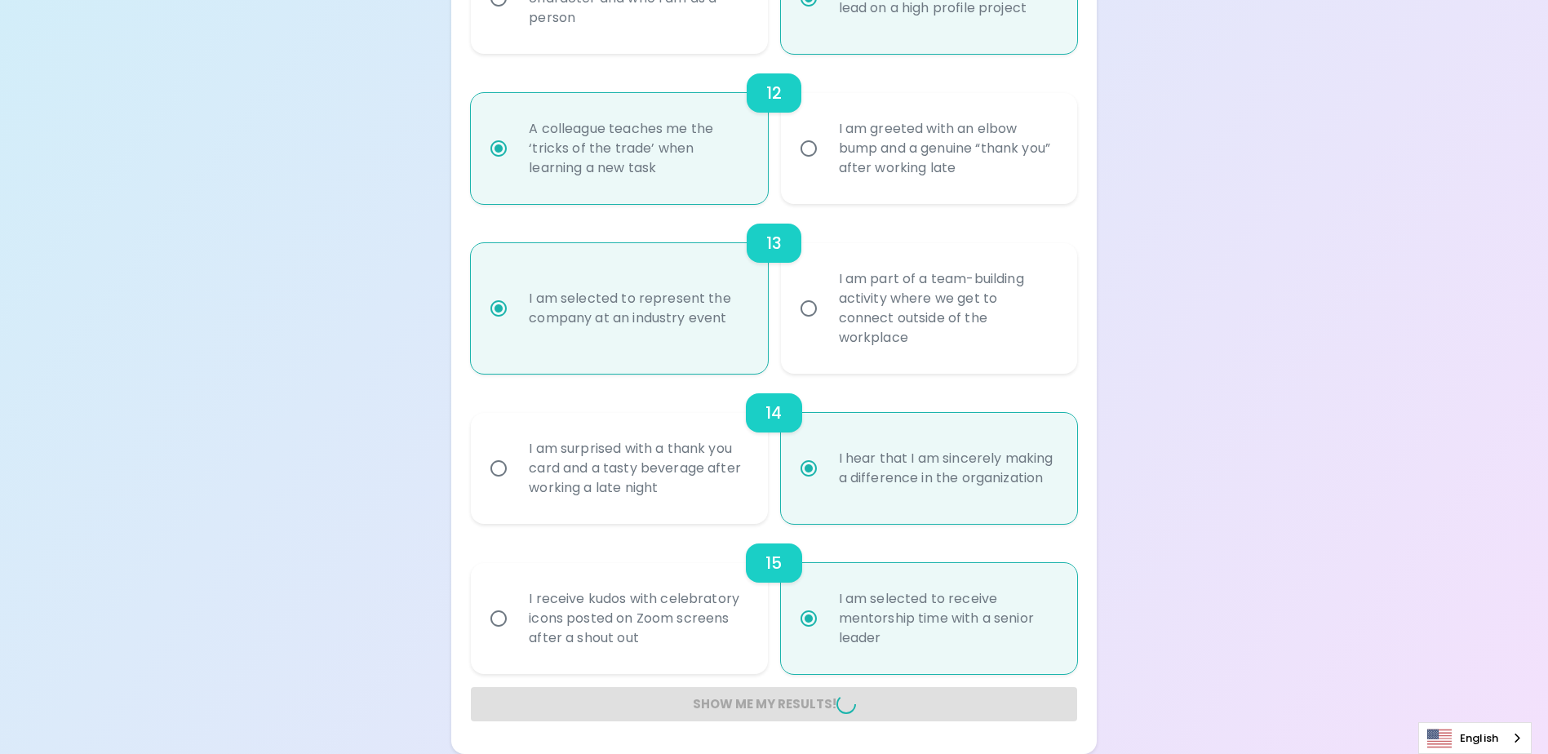
radio input "false"
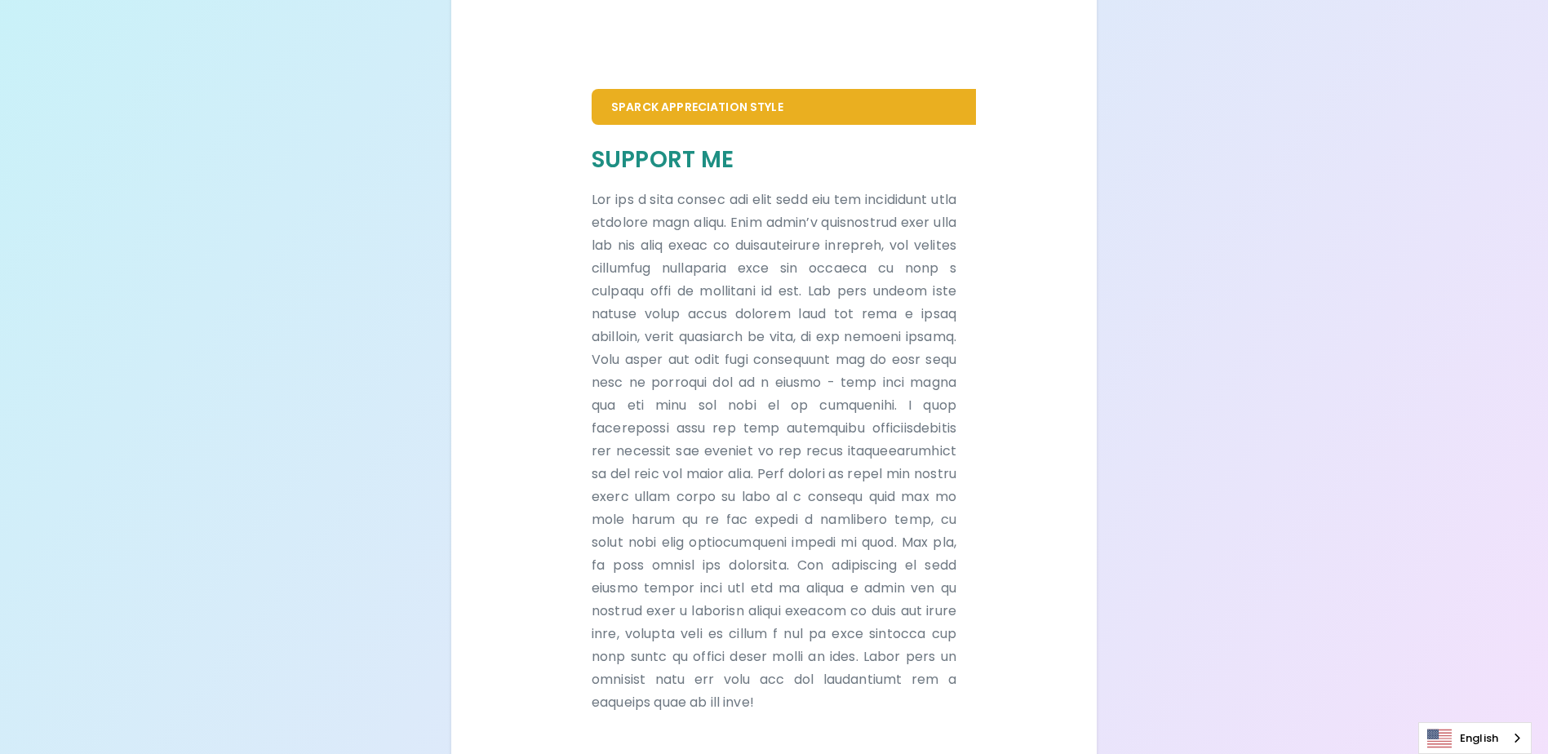
scroll to position [1043, 0]
